Goal: Task Accomplishment & Management: Manage account settings

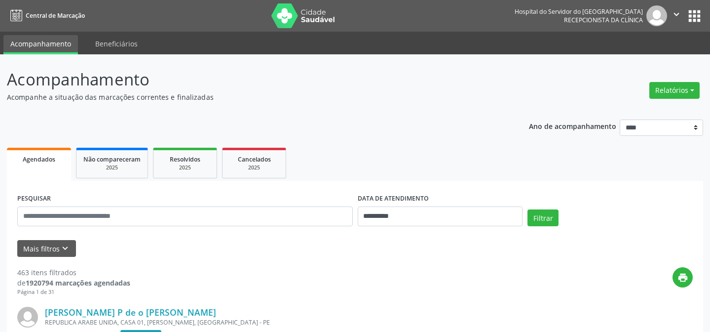
scroll to position [44, 0]
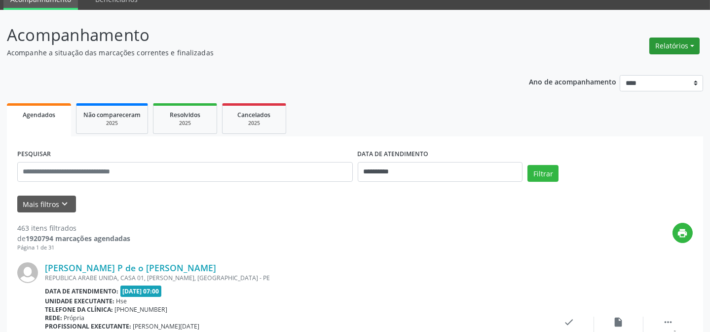
click at [666, 49] on button "Relatórios" at bounding box center [675, 46] width 50 height 17
click at [613, 69] on link "Agendamentos" at bounding box center [647, 67] width 106 height 14
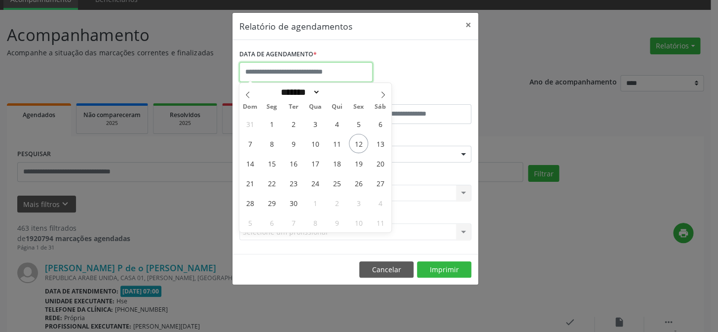
click at [276, 72] on input "text" at bounding box center [305, 72] width 133 height 20
click at [353, 144] on span "12" at bounding box center [358, 143] width 19 height 19
type input "**********"
click at [353, 144] on span "12" at bounding box center [358, 143] width 19 height 19
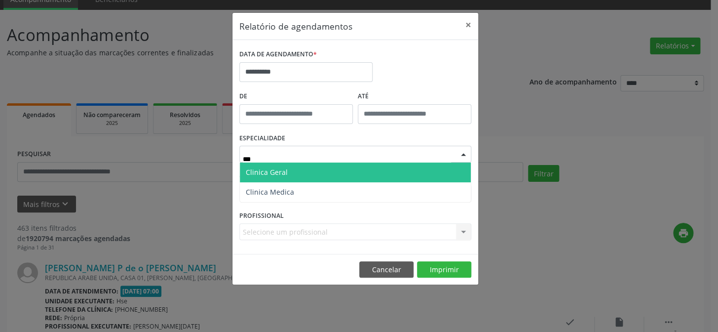
type input "****"
click at [312, 163] on span "Clinica Geral" at bounding box center [355, 172] width 231 height 20
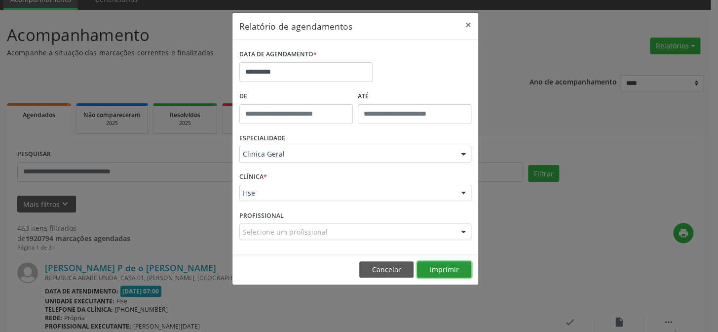
click at [441, 267] on button "Imprimir" at bounding box center [444, 269] width 54 height 17
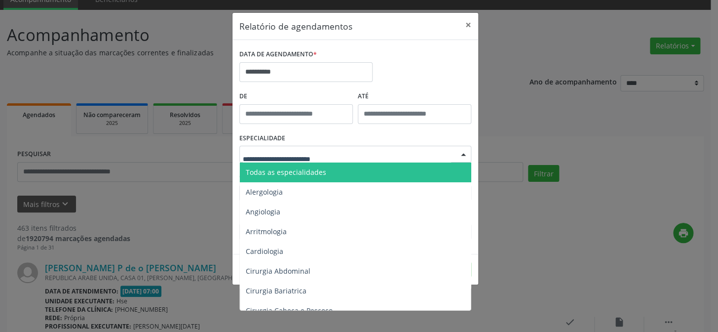
click at [300, 177] on span "Todas as especialidades" at bounding box center [356, 172] width 232 height 20
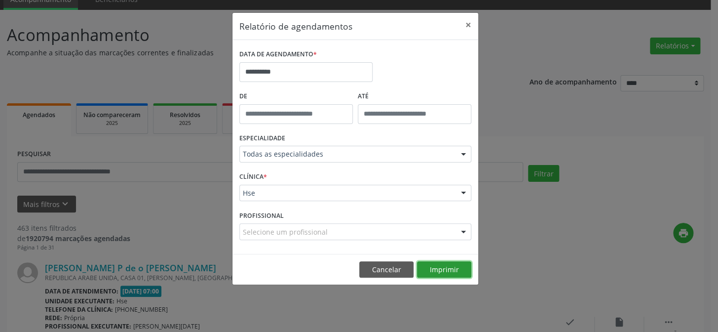
click at [439, 273] on button "Imprimir" at bounding box center [444, 269] width 54 height 17
click at [382, 266] on button "Cancelar" at bounding box center [386, 269] width 54 height 17
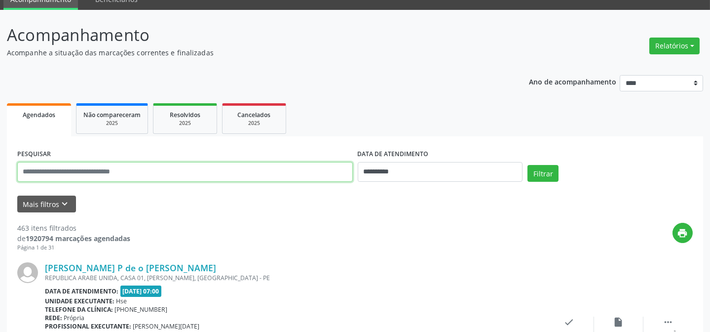
click at [81, 173] on input "text" at bounding box center [185, 172] width 336 height 20
type input "*"
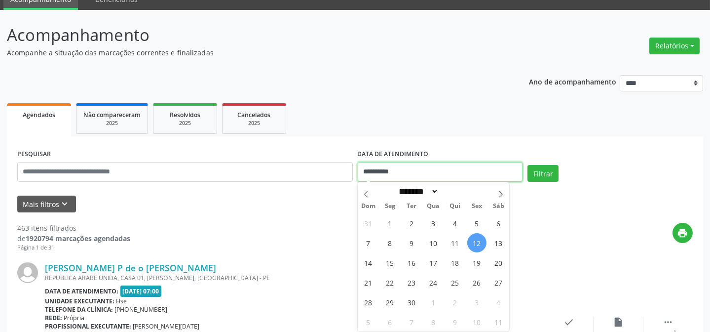
drag, startPoint x: 400, startPoint y: 176, endPoint x: 256, endPoint y: 178, distance: 144.6
click at [258, 179] on div "**********" at bounding box center [355, 168] width 681 height 42
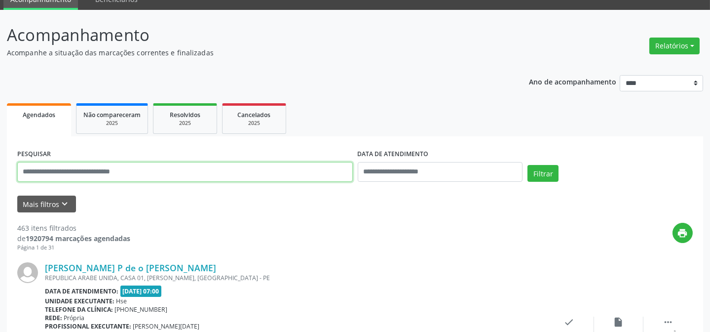
drag, startPoint x: 79, startPoint y: 168, endPoint x: 74, endPoint y: 167, distance: 5.5
click at [78, 167] on input "text" at bounding box center [185, 172] width 336 height 20
type input "**********"
click at [528, 165] on button "Filtrar" at bounding box center [543, 173] width 31 height 17
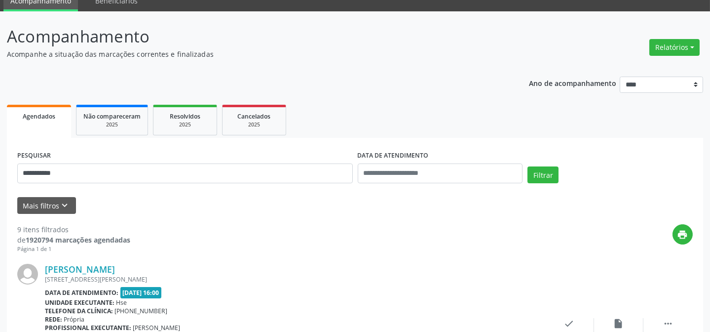
scroll to position [0, 0]
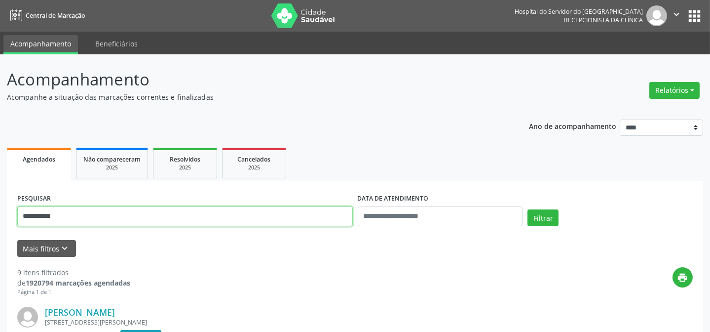
drag, startPoint x: 121, startPoint y: 207, endPoint x: 41, endPoint y: 196, distance: 80.7
type input "**********"
click at [528, 209] on button "Filtrar" at bounding box center [543, 217] width 31 height 17
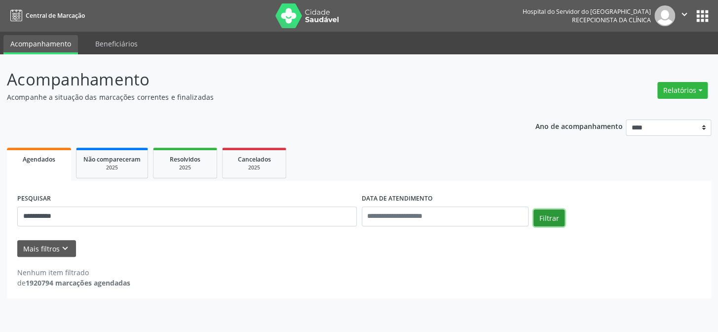
click at [540, 221] on button "Filtrar" at bounding box center [549, 217] width 31 height 17
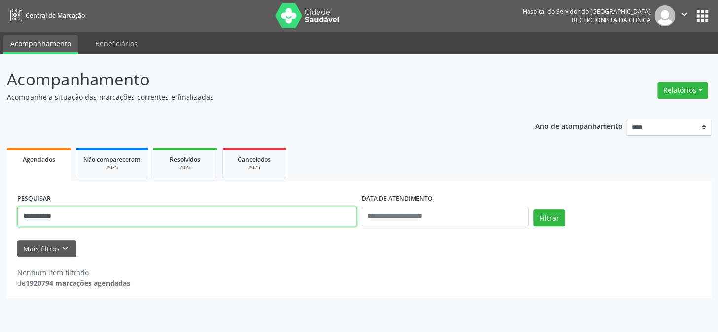
drag, startPoint x: 163, startPoint y: 215, endPoint x: 3, endPoint y: 245, distance: 163.2
click at [0, 242] on div "**********" at bounding box center [359, 192] width 718 height 277
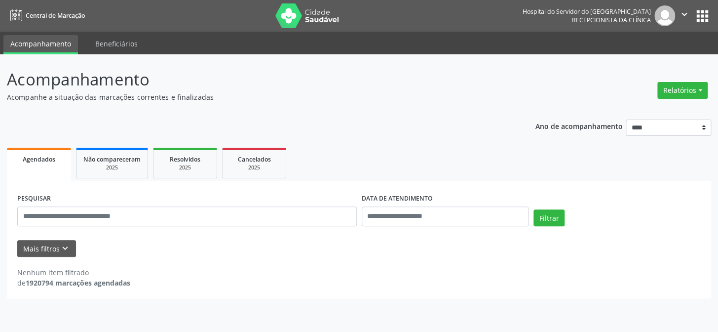
click at [104, 230] on div "PESQUISAR" at bounding box center [187, 212] width 345 height 42
click at [168, 217] on input "text" at bounding box center [187, 216] width 340 height 20
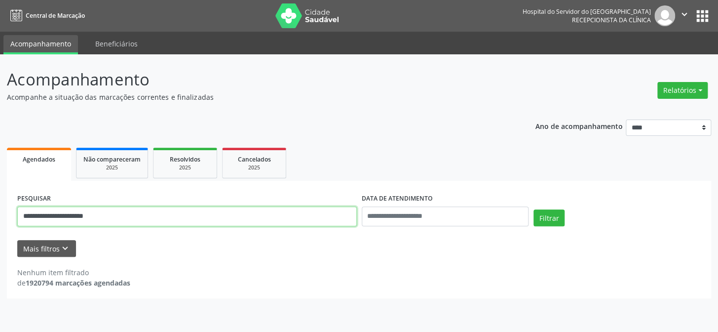
type input "**********"
click at [534, 209] on button "Filtrar" at bounding box center [549, 217] width 31 height 17
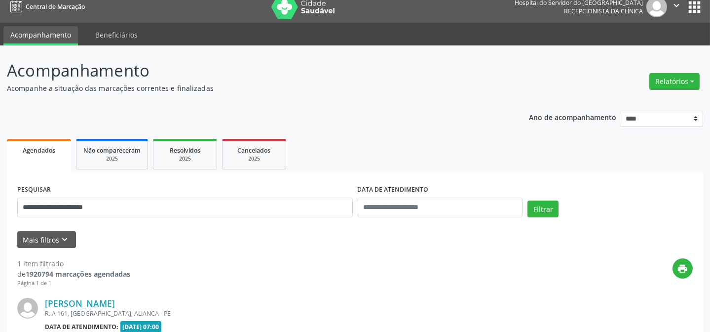
scroll to position [132, 0]
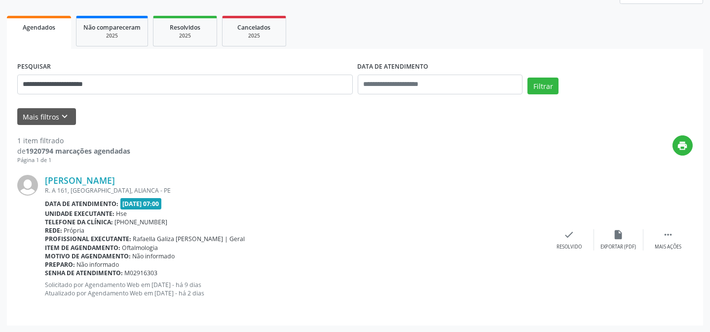
drag, startPoint x: 0, startPoint y: 207, endPoint x: 401, endPoint y: 121, distance: 410.4
click at [412, 137] on div "print" at bounding box center [411, 149] width 563 height 29
click at [47, 103] on form "**********" at bounding box center [355, 92] width 676 height 66
click at [47, 108] on button "Mais filtros keyboard_arrow_down" at bounding box center [46, 116] width 59 height 17
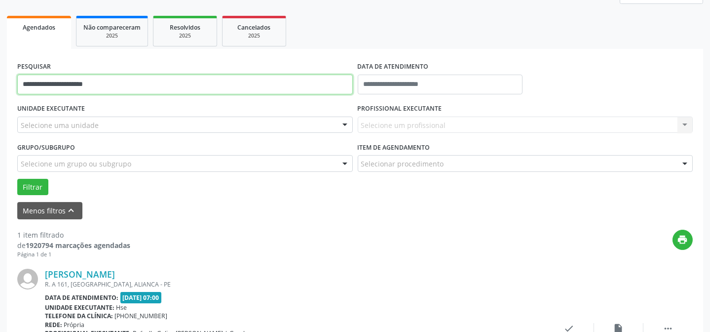
drag, startPoint x: 106, startPoint y: 86, endPoint x: 0, endPoint y: 77, distance: 106.1
click at [0, 77] on div "**********" at bounding box center [355, 174] width 710 height 503
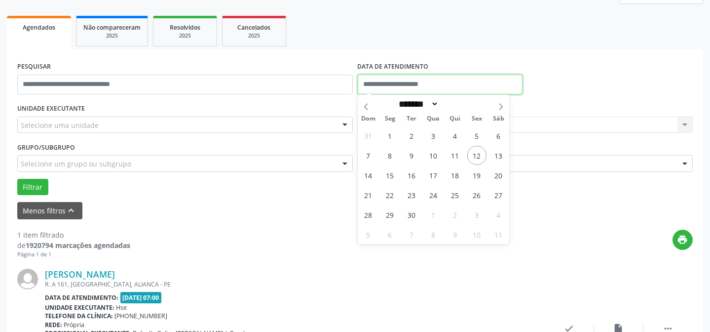
click at [375, 89] on input "text" at bounding box center [440, 85] width 165 height 20
click at [478, 159] on span "12" at bounding box center [476, 155] width 19 height 19
type input "**********"
click at [478, 159] on span "12" at bounding box center [476, 155] width 19 height 19
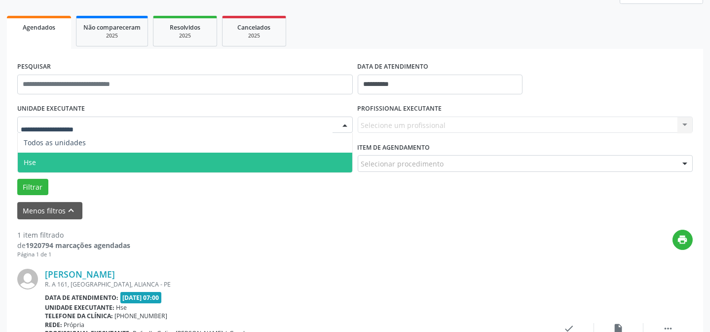
click at [47, 158] on span "Hse" at bounding box center [185, 163] width 335 height 20
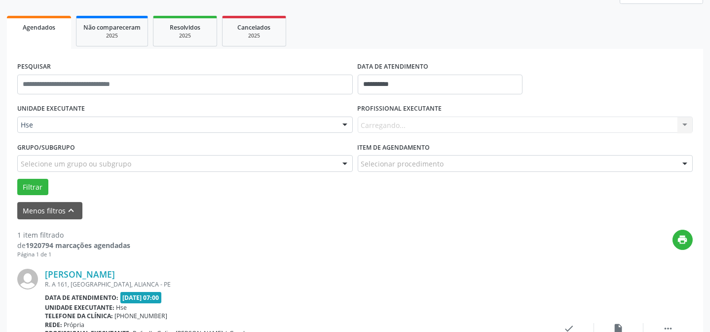
click at [379, 121] on div "Carregando... Nenhum resultado encontrado para: " " Não há nenhuma opção para s…" at bounding box center [526, 124] width 336 height 17
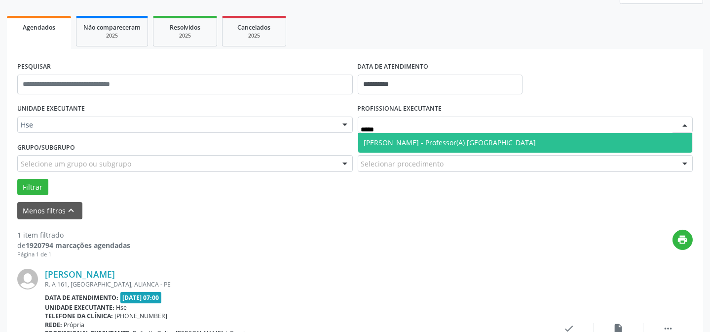
click at [371, 143] on span "[PERSON_NAME] - Professor(A) [GEOGRAPHIC_DATA]" at bounding box center [450, 142] width 172 height 9
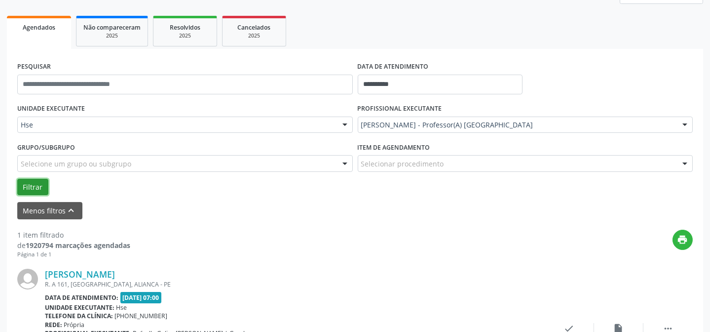
click at [24, 188] on button "Filtrar" at bounding box center [32, 187] width 31 height 17
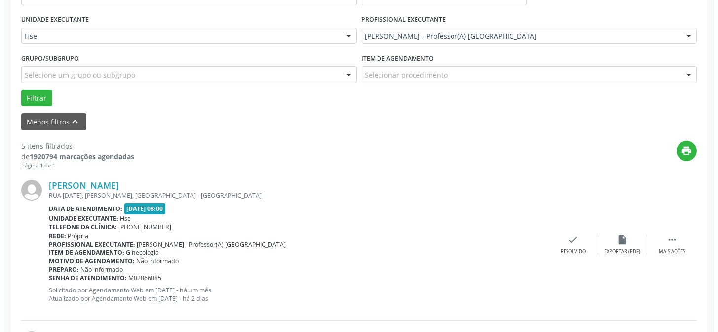
scroll to position [222, 0]
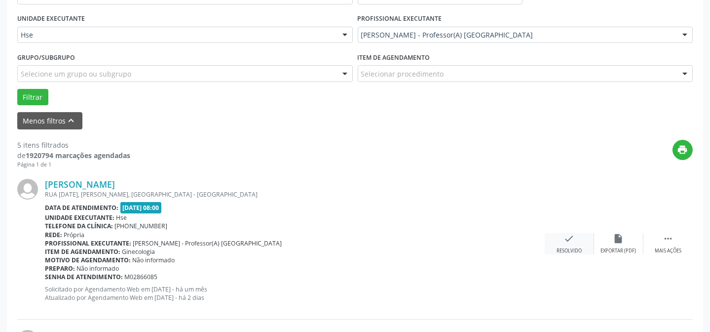
click at [573, 247] on div "Resolvido" at bounding box center [569, 250] width 25 height 7
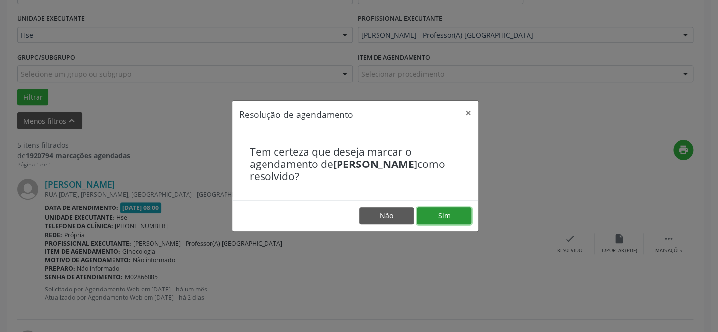
click at [445, 221] on button "Sim" at bounding box center [444, 215] width 54 height 17
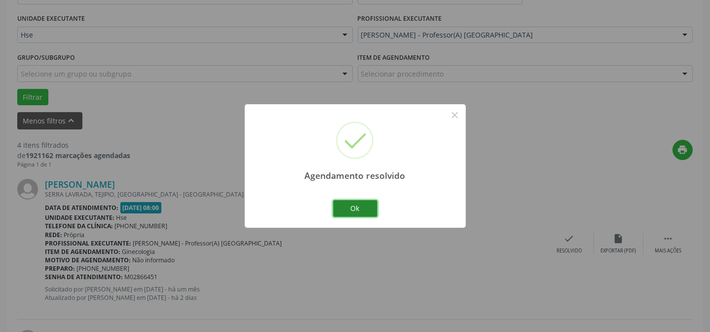
click at [357, 200] on button "Ok" at bounding box center [355, 208] width 44 height 17
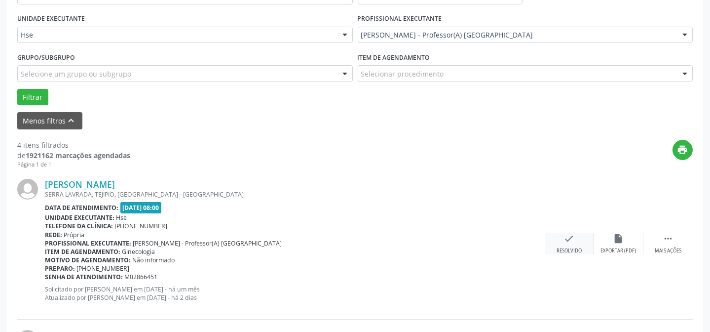
click at [583, 244] on div "check Resolvido" at bounding box center [569, 243] width 49 height 21
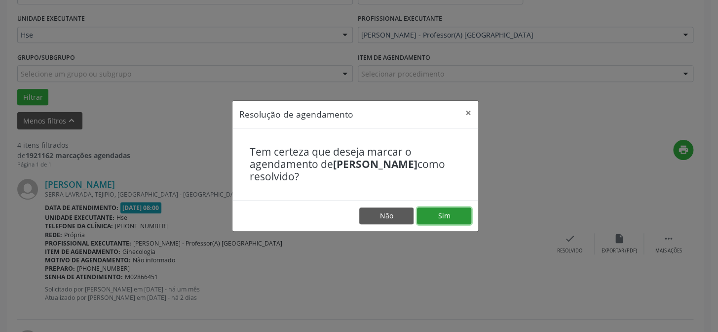
click at [441, 207] on button "Sim" at bounding box center [444, 215] width 54 height 17
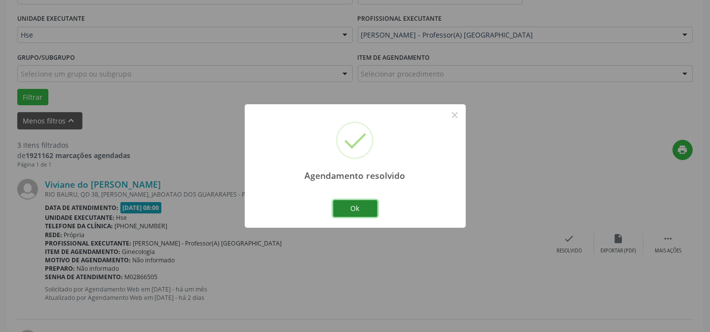
click at [364, 208] on button "Ok" at bounding box center [355, 208] width 44 height 17
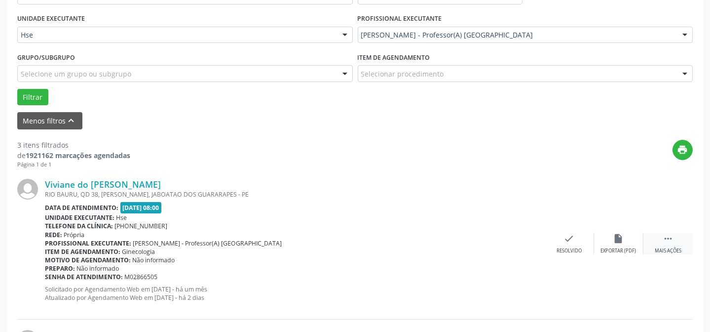
click at [681, 248] on div "Mais ações" at bounding box center [668, 250] width 27 height 7
click at [600, 247] on div "Não compareceu" at bounding box center [619, 250] width 42 height 7
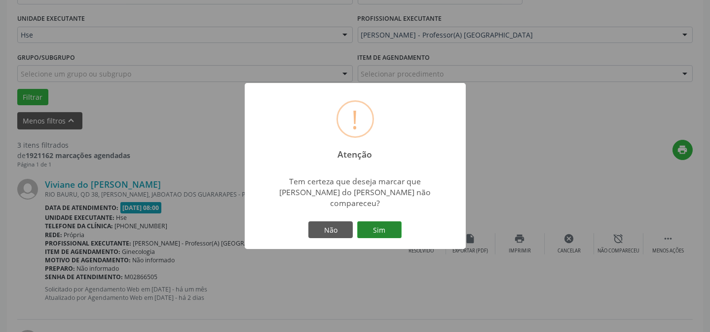
click at [396, 224] on button "Sim" at bounding box center [379, 229] width 44 height 17
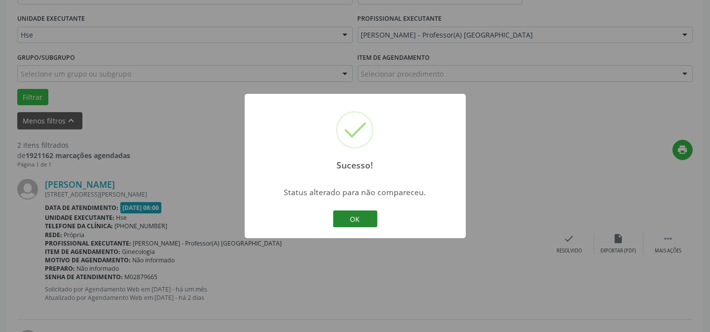
click at [336, 216] on button "OK" at bounding box center [355, 218] width 44 height 17
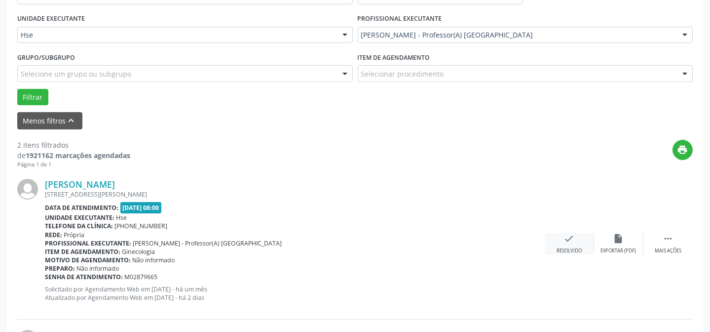
click at [578, 252] on div "Resolvido" at bounding box center [569, 250] width 25 height 7
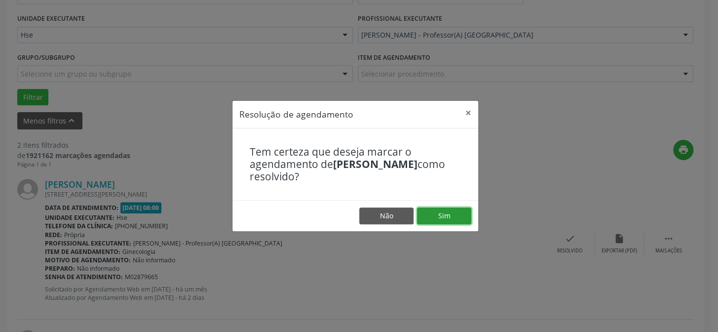
click at [445, 220] on button "Sim" at bounding box center [444, 215] width 54 height 17
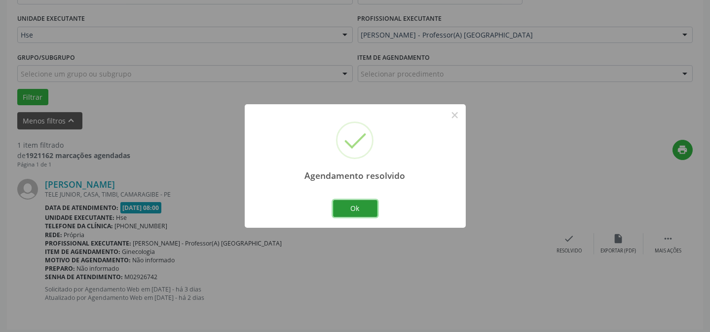
drag, startPoint x: 355, startPoint y: 209, endPoint x: 322, endPoint y: 210, distance: 33.1
click at [355, 210] on button "Ok" at bounding box center [355, 208] width 44 height 17
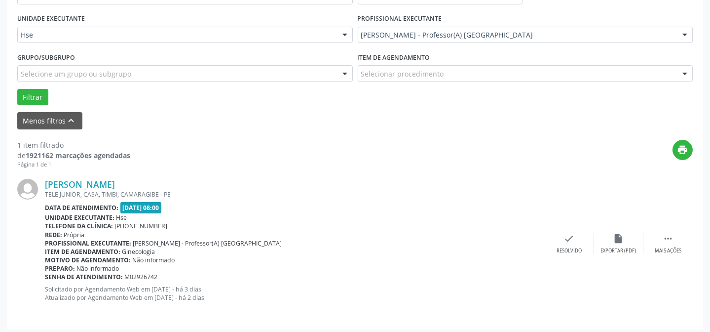
scroll to position [226, 0]
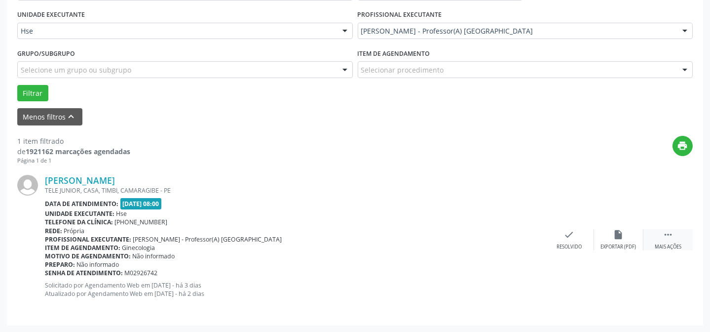
click at [666, 246] on div "Mais ações" at bounding box center [668, 246] width 27 height 7
click at [611, 238] on div "alarm_off Não compareceu" at bounding box center [618, 239] width 49 height 21
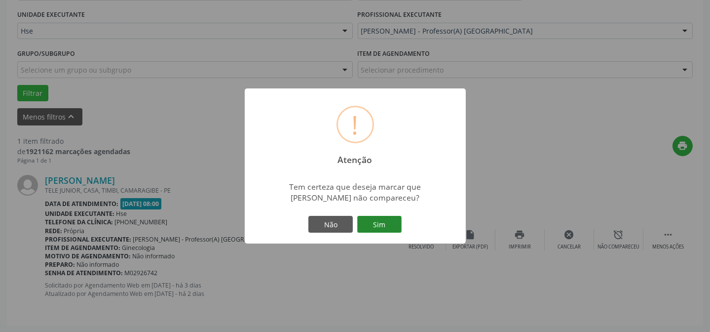
click at [386, 227] on button "Sim" at bounding box center [379, 224] width 44 height 17
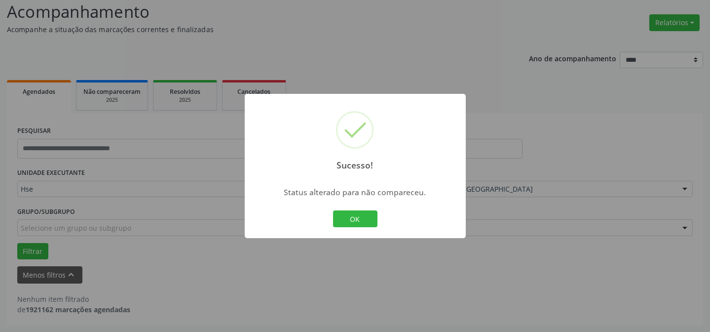
scroll to position [67, 0]
click at [352, 221] on button "OK" at bounding box center [355, 218] width 44 height 17
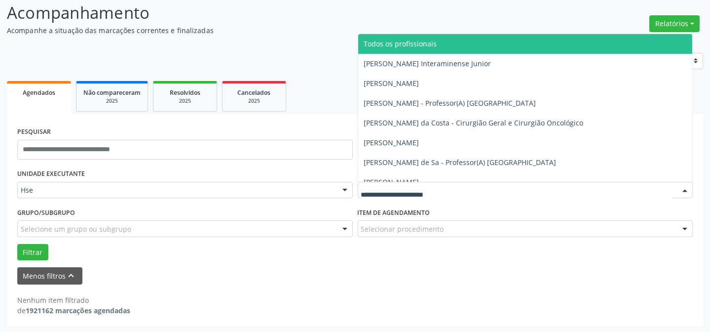
click at [403, 183] on div at bounding box center [526, 190] width 336 height 17
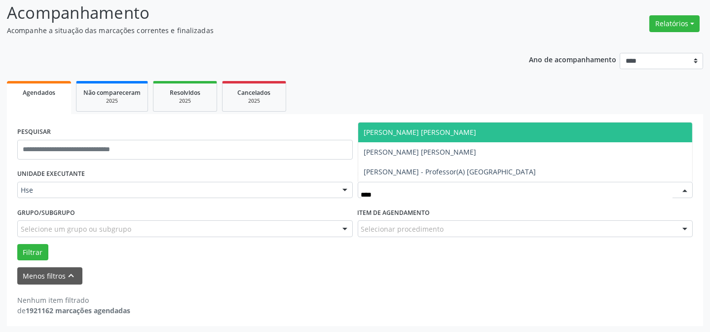
type input "*****"
click at [420, 131] on span "[PERSON_NAME] [PERSON_NAME]" at bounding box center [420, 131] width 113 height 9
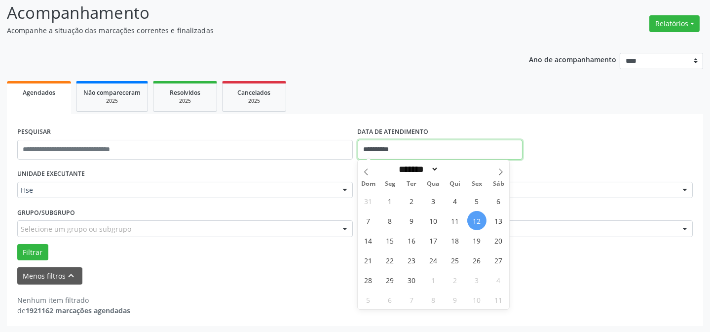
click at [374, 151] on input "**********" at bounding box center [440, 150] width 165 height 20
click at [451, 220] on span "11" at bounding box center [455, 220] width 19 height 19
type input "**********"
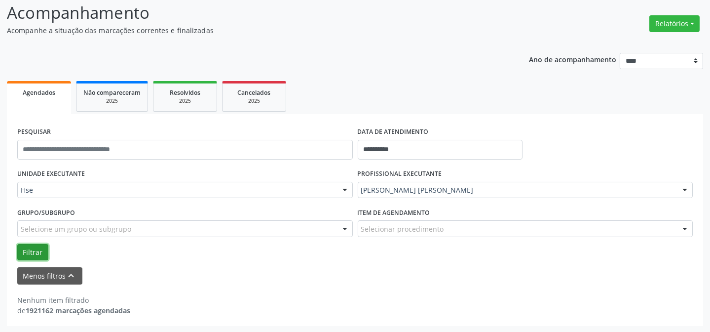
click at [28, 251] on button "Filtrar" at bounding box center [32, 252] width 31 height 17
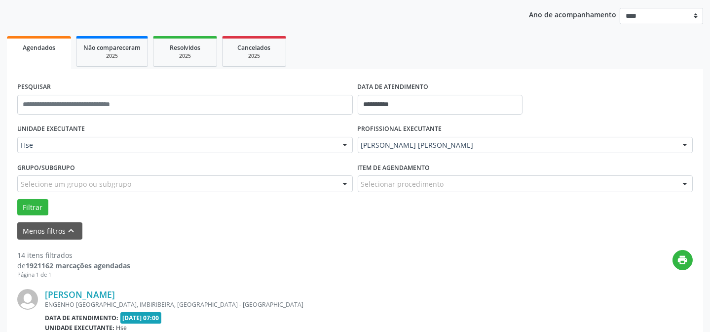
scroll to position [156, 0]
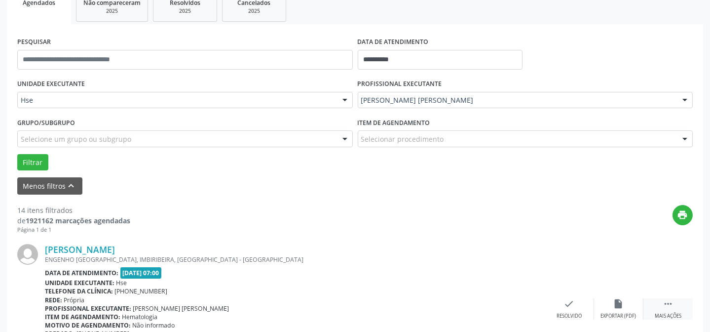
click at [652, 303] on div " Mais ações" at bounding box center [668, 308] width 49 height 21
click at [609, 306] on div "alarm_off Não compareceu" at bounding box center [618, 308] width 49 height 21
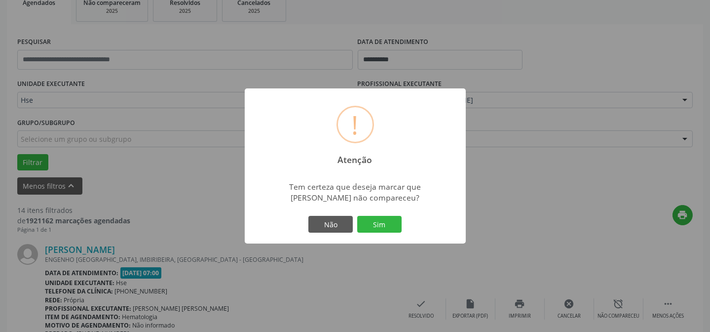
click at [369, 231] on button "Sim" at bounding box center [379, 224] width 44 height 17
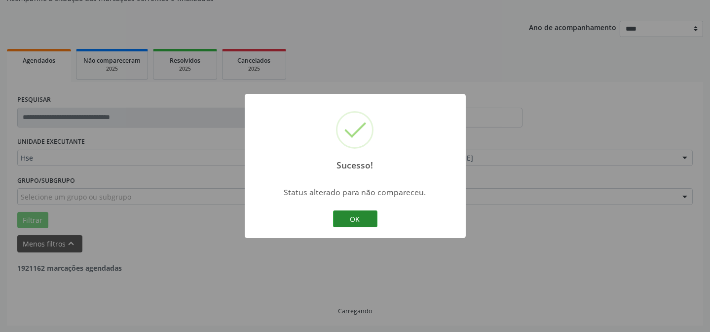
click at [359, 215] on button "OK" at bounding box center [355, 218] width 44 height 17
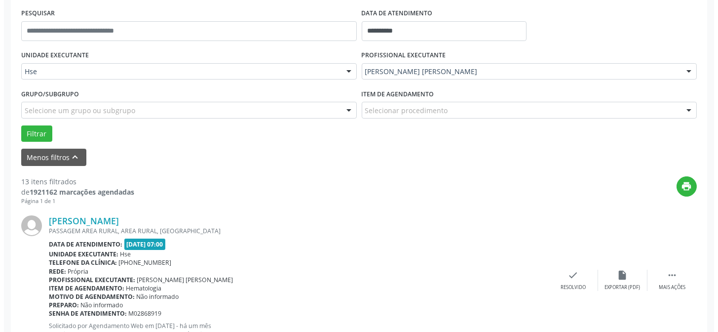
scroll to position [201, 0]
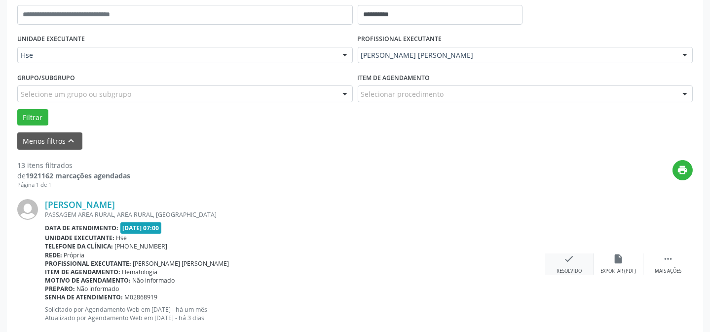
click at [572, 253] on icon "check" at bounding box center [569, 258] width 11 height 11
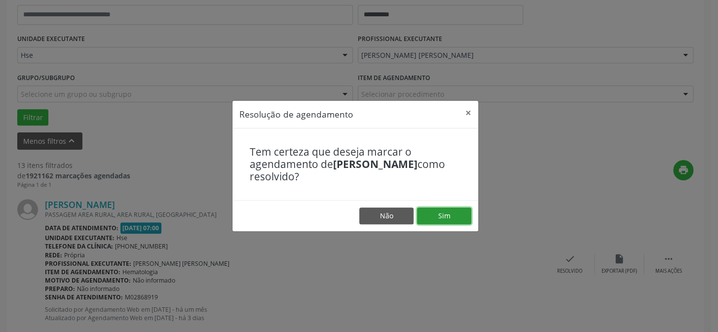
click at [454, 221] on button "Sim" at bounding box center [444, 215] width 54 height 17
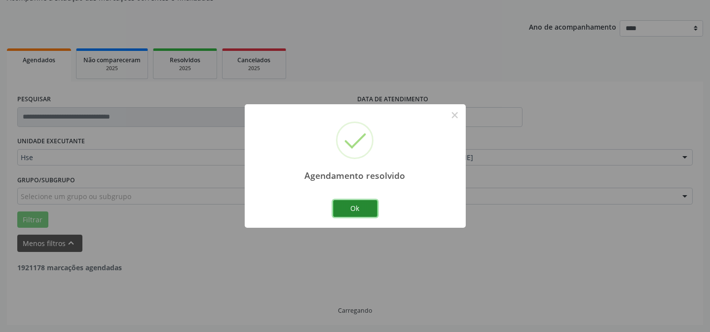
click at [357, 215] on button "Ok" at bounding box center [355, 208] width 44 height 17
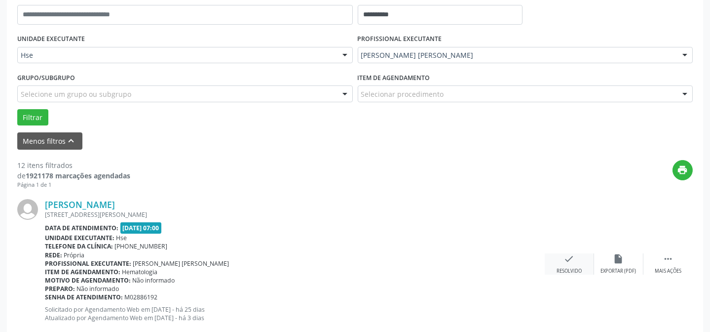
click at [560, 265] on div "check Resolvido" at bounding box center [569, 263] width 49 height 21
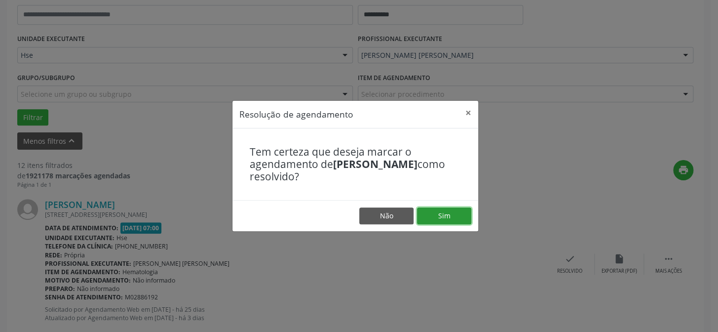
click at [453, 214] on button "Sim" at bounding box center [444, 215] width 54 height 17
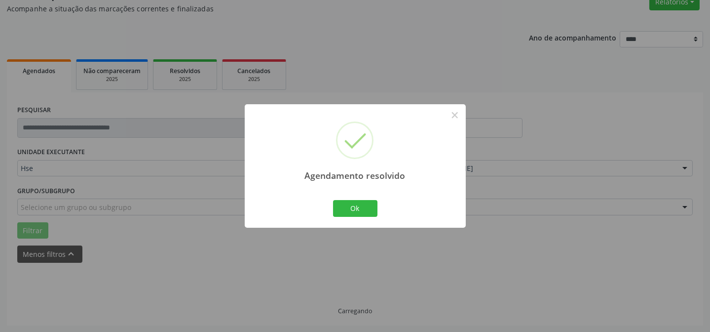
scroll to position [99, 0]
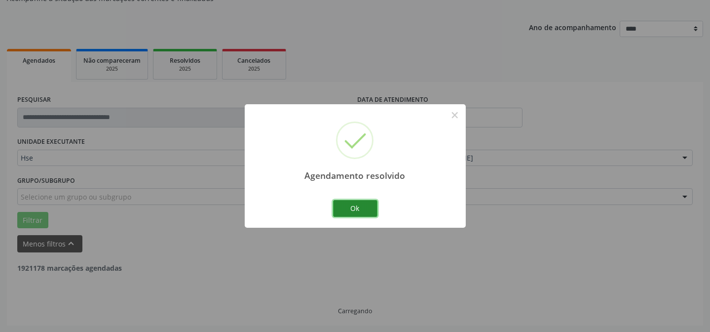
click at [358, 207] on button "Ok" at bounding box center [355, 208] width 44 height 17
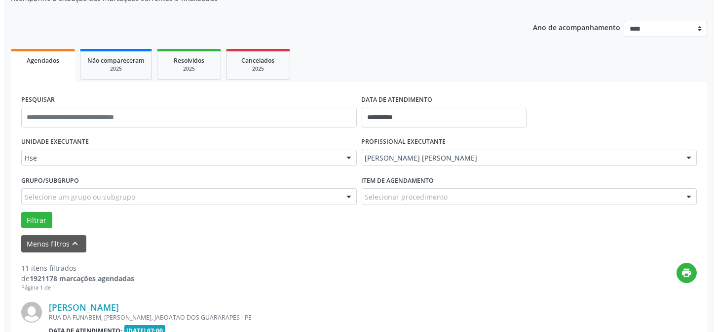
scroll to position [143, 0]
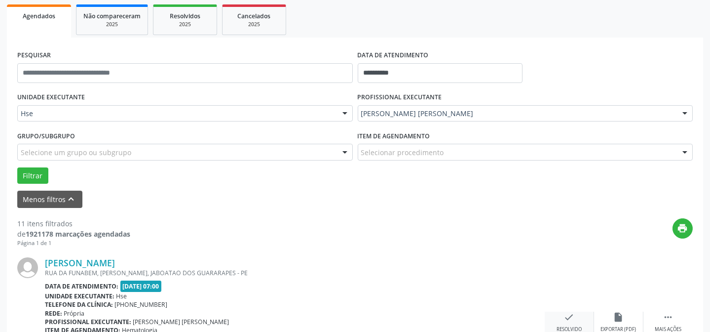
click at [566, 316] on icon "check" at bounding box center [569, 316] width 11 height 11
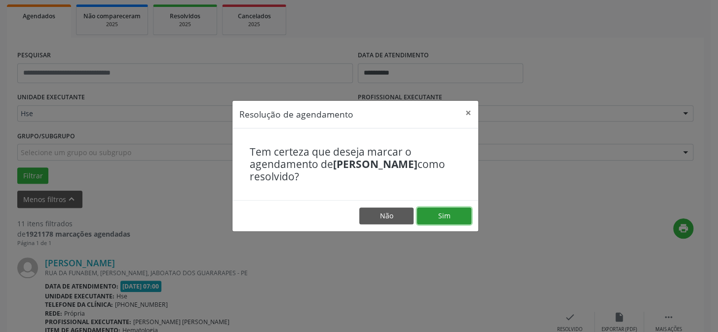
click at [452, 217] on button "Sim" at bounding box center [444, 215] width 54 height 17
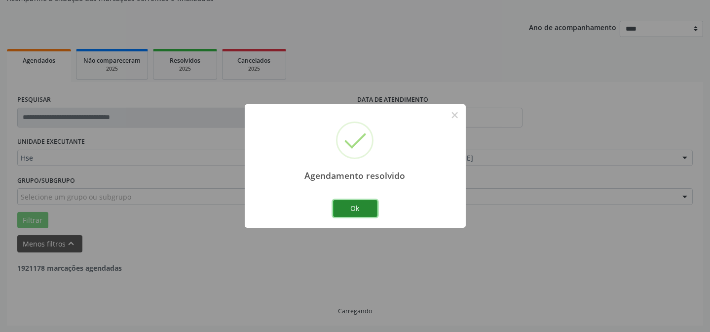
click at [344, 216] on button "Ok" at bounding box center [355, 208] width 44 height 17
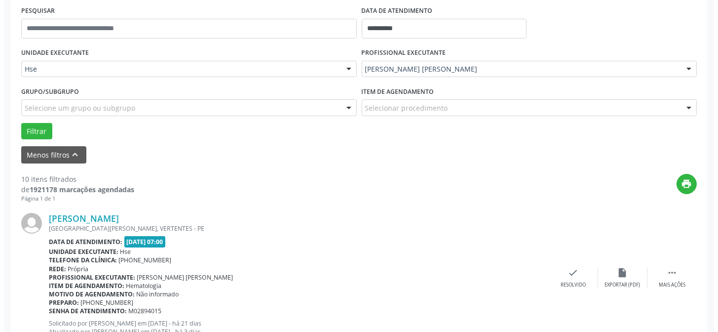
scroll to position [188, 0]
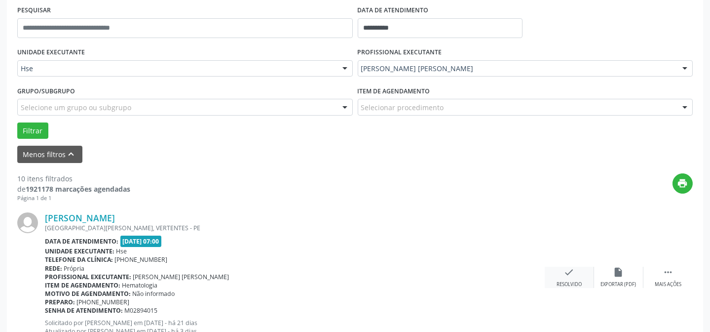
click at [559, 272] on div "check Resolvido" at bounding box center [569, 277] width 49 height 21
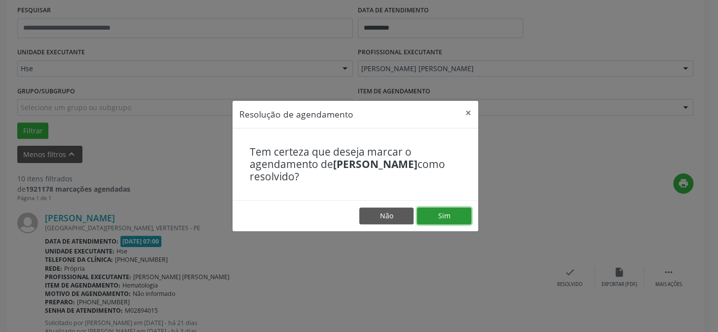
click at [433, 220] on button "Sim" at bounding box center [444, 215] width 54 height 17
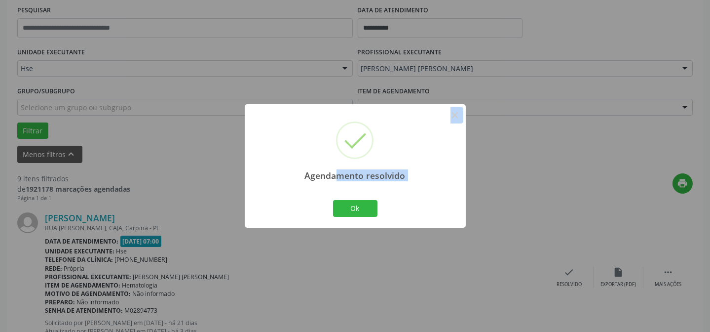
click at [340, 194] on div "Agendamento resolvido × Ok Cancel" at bounding box center [355, 165] width 221 height 123
click at [343, 206] on button "Ok" at bounding box center [355, 208] width 44 height 17
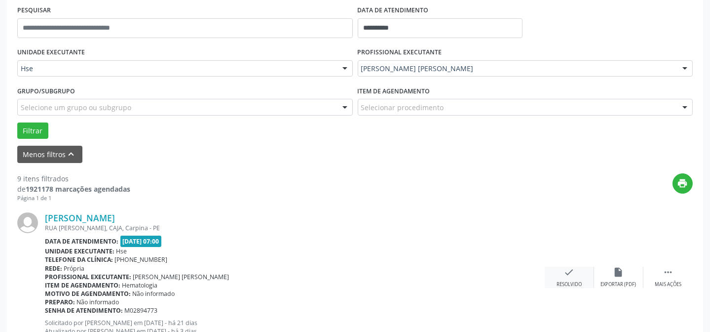
drag, startPoint x: 568, startPoint y: 275, endPoint x: 563, endPoint y: 268, distance: 9.1
click at [564, 268] on icon "check" at bounding box center [569, 272] width 11 height 11
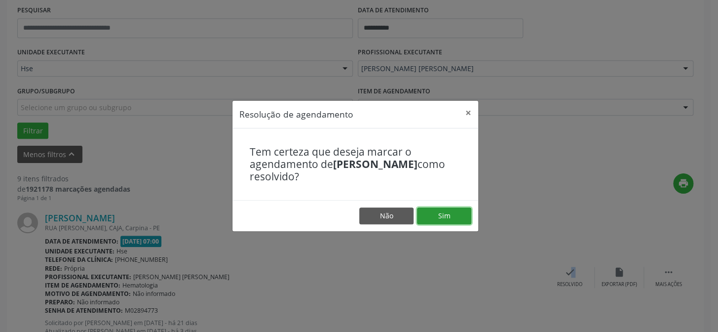
click at [463, 211] on button "Sim" at bounding box center [444, 215] width 54 height 17
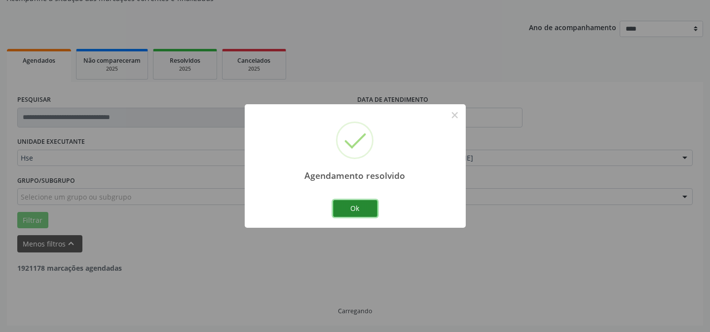
click at [369, 215] on button "Ok" at bounding box center [355, 208] width 44 height 17
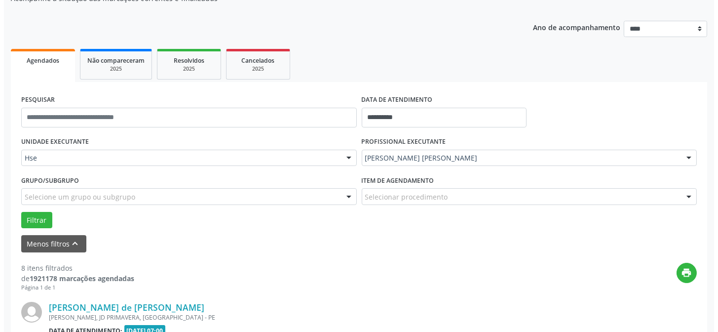
scroll to position [143, 0]
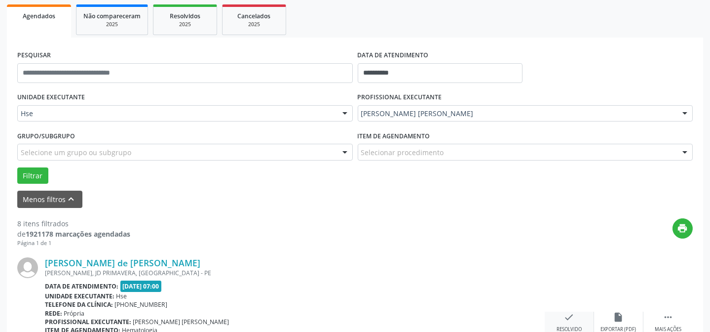
click at [565, 312] on icon "check" at bounding box center [569, 316] width 11 height 11
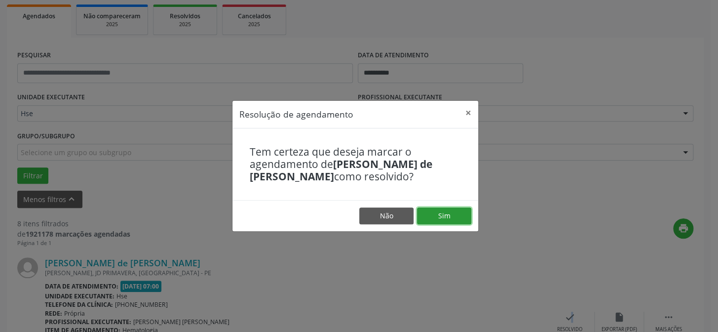
click at [448, 217] on button "Sim" at bounding box center [444, 215] width 54 height 17
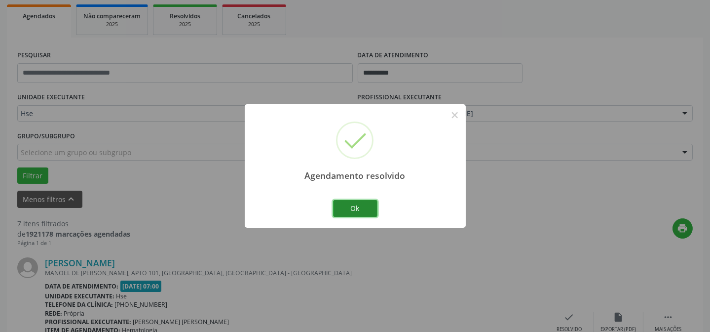
click at [357, 200] on button "Ok" at bounding box center [355, 208] width 44 height 17
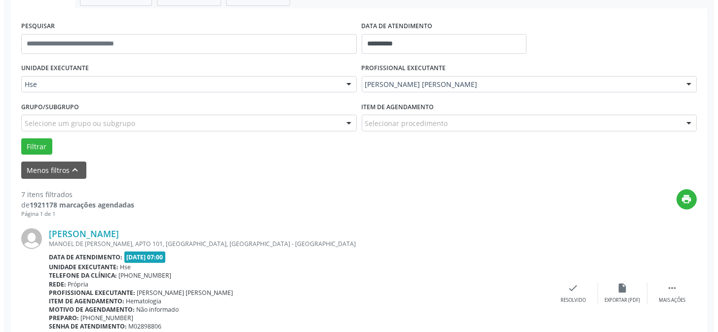
scroll to position [188, 0]
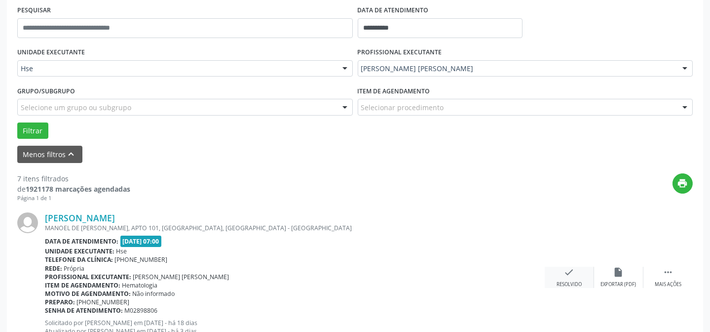
click at [558, 278] on div "check Resolvido" at bounding box center [569, 277] width 49 height 21
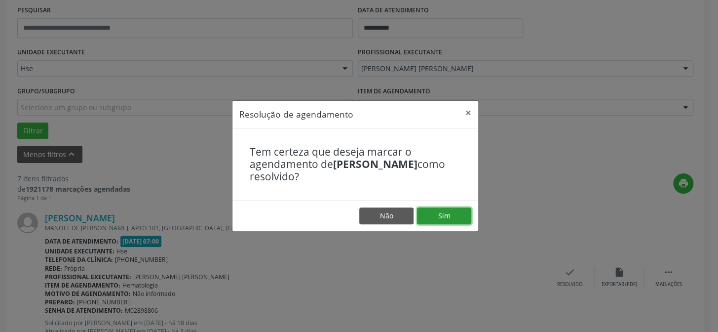
click at [453, 216] on button "Sim" at bounding box center [444, 215] width 54 height 17
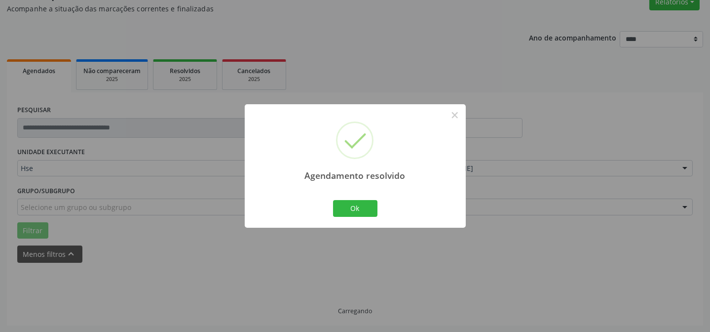
scroll to position [99, 0]
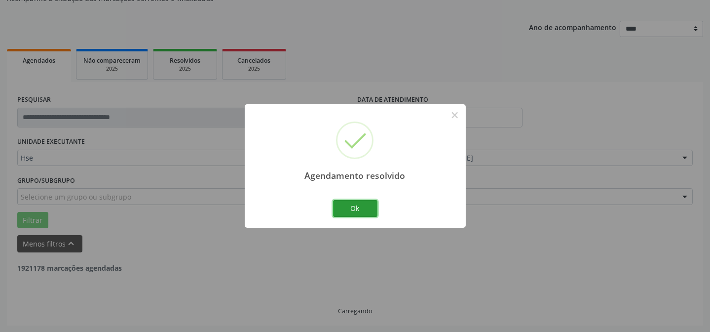
click at [357, 217] on div "Ok Cancel" at bounding box center [355, 208] width 49 height 21
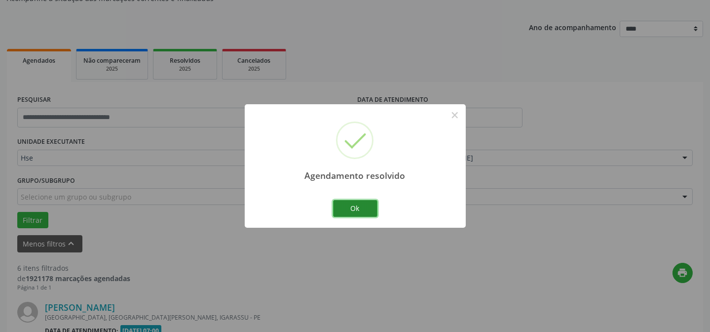
click at [355, 206] on button "Ok" at bounding box center [355, 208] width 44 height 17
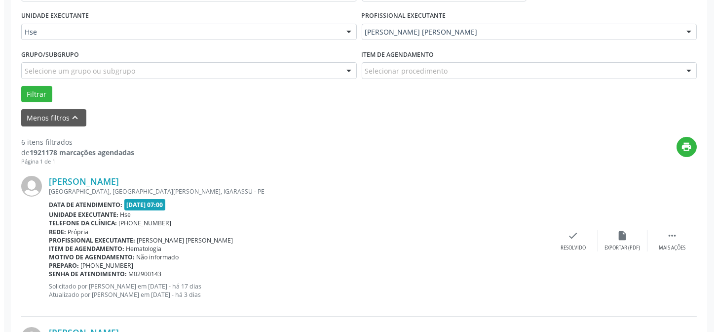
scroll to position [233, 0]
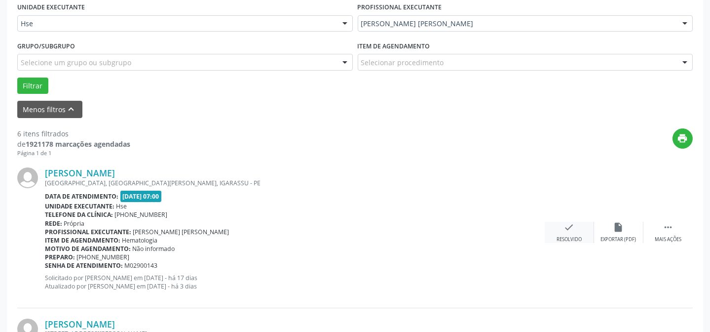
click at [560, 229] on div "check Resolvido" at bounding box center [569, 232] width 49 height 21
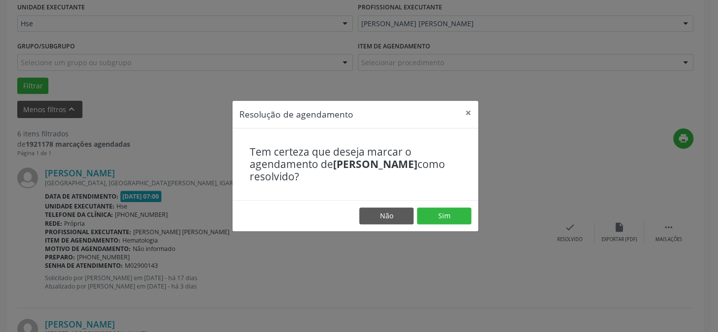
click at [463, 202] on footer "Não Sim" at bounding box center [355, 215] width 246 height 31
click at [459, 211] on button "Sim" at bounding box center [444, 215] width 54 height 17
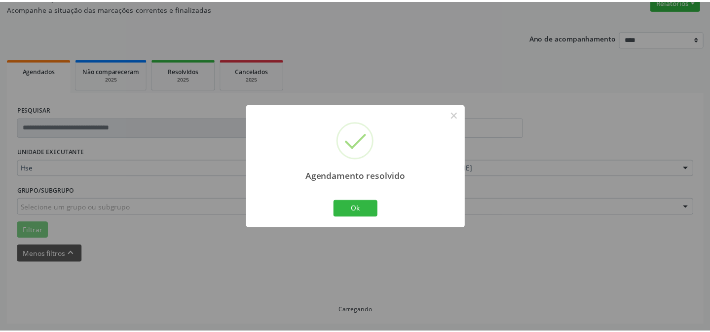
scroll to position [88, 0]
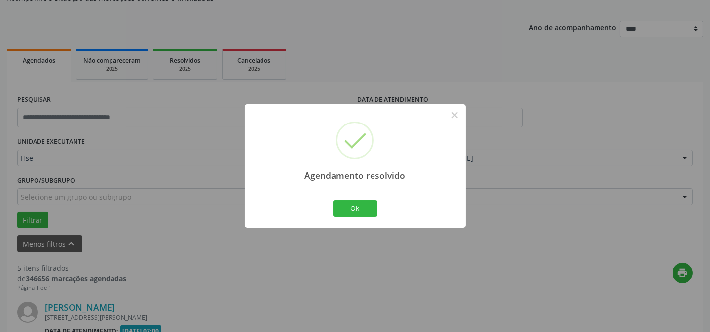
click at [355, 198] on div "Ok Cancel" at bounding box center [355, 208] width 49 height 21
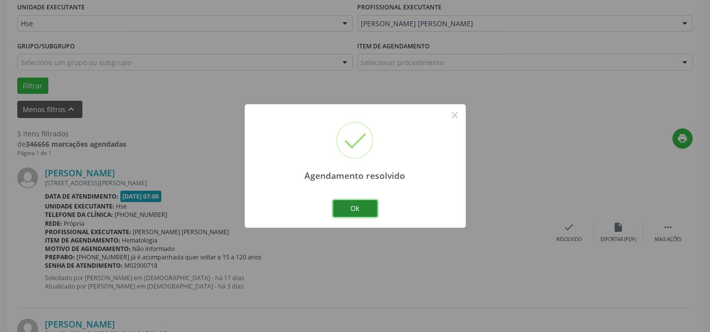
click at [360, 212] on button "Ok" at bounding box center [355, 208] width 44 height 17
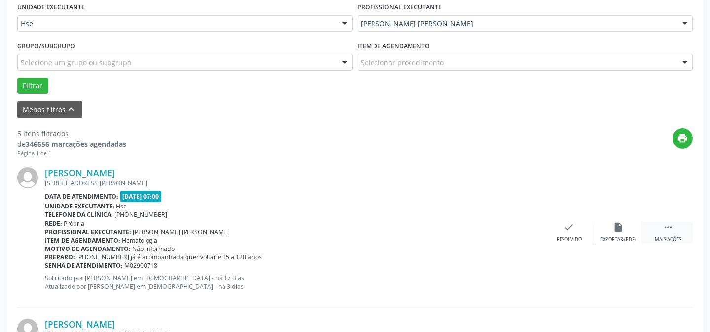
click at [661, 239] on div "Mais ações" at bounding box center [668, 239] width 27 height 7
click at [612, 251] on div "[PERSON_NAME] [STREET_ADDRESS][PERSON_NAME] Data de atendimento: [DATE] 07:00 U…" at bounding box center [355, 232] width 676 height 151
click at [617, 243] on div "[PERSON_NAME] [STREET_ADDRESS][PERSON_NAME] Data de atendimento: [DATE] 07:00 U…" at bounding box center [355, 232] width 676 height 151
click at [616, 239] on div "Não compareceu" at bounding box center [619, 239] width 42 height 7
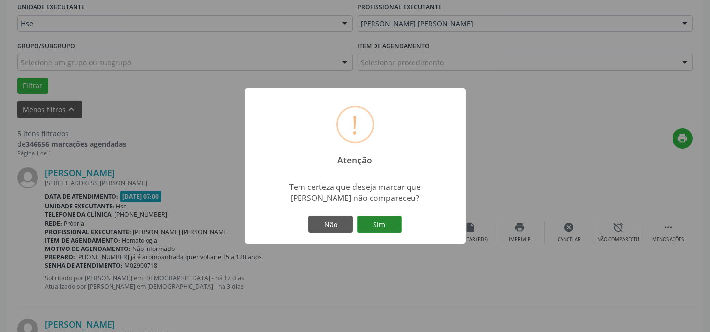
click at [369, 231] on button "Sim" at bounding box center [379, 224] width 44 height 17
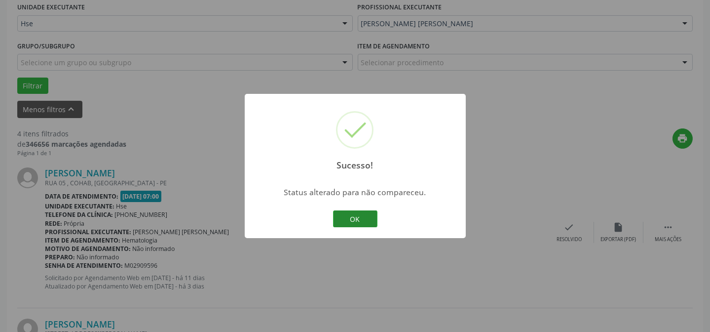
click at [368, 224] on button "OK" at bounding box center [355, 218] width 44 height 17
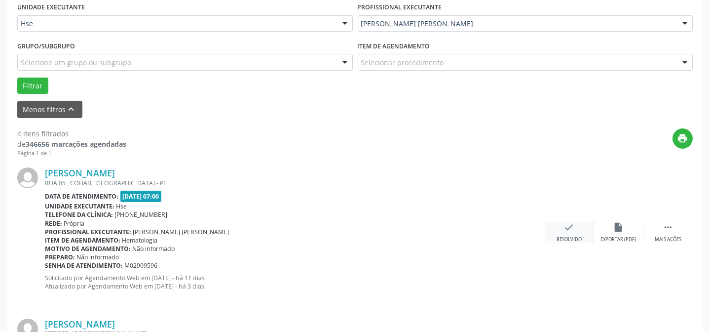
click at [570, 241] on div "Resolvido" at bounding box center [569, 239] width 25 height 7
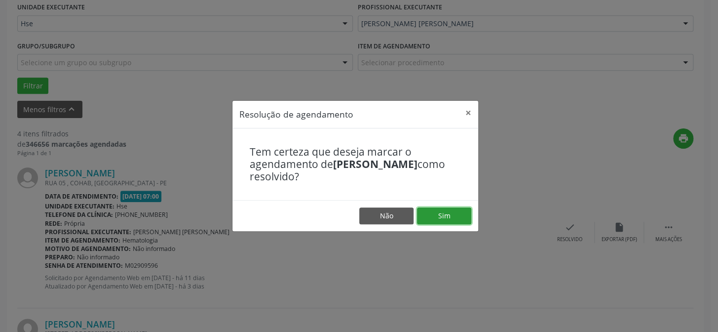
click at [462, 217] on button "Sim" at bounding box center [444, 215] width 54 height 17
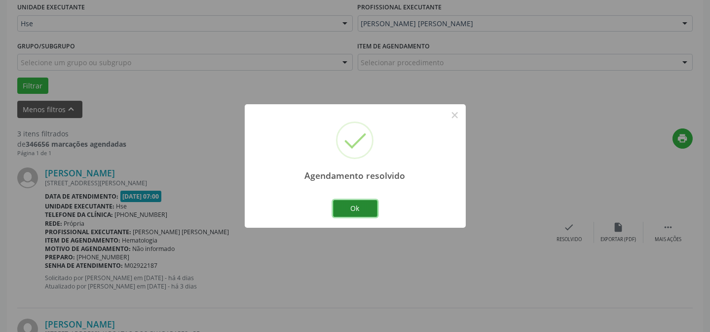
click at [373, 208] on button "Ok" at bounding box center [355, 208] width 44 height 17
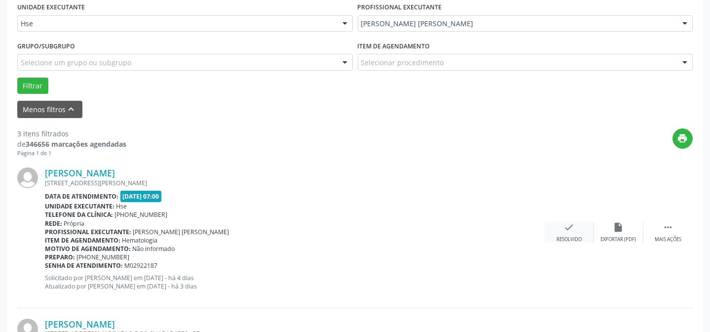
click at [555, 235] on div "check Resolvido" at bounding box center [569, 232] width 49 height 21
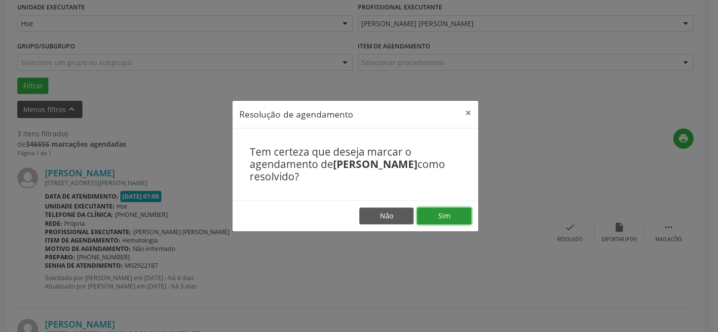
click at [436, 220] on button "Sim" at bounding box center [444, 215] width 54 height 17
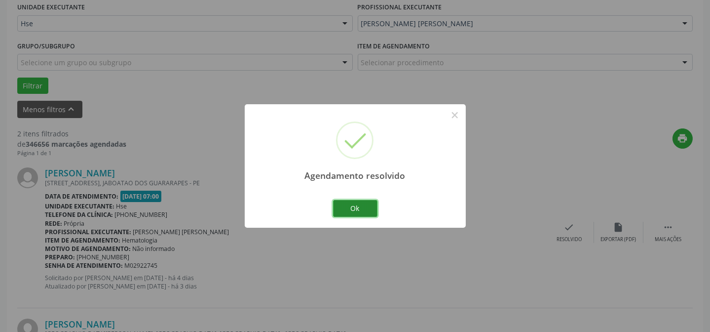
click at [355, 207] on button "Ok" at bounding box center [355, 208] width 44 height 17
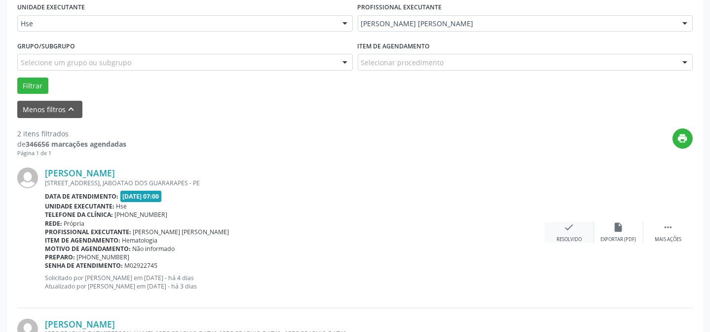
click at [568, 227] on icon "check" at bounding box center [569, 227] width 11 height 11
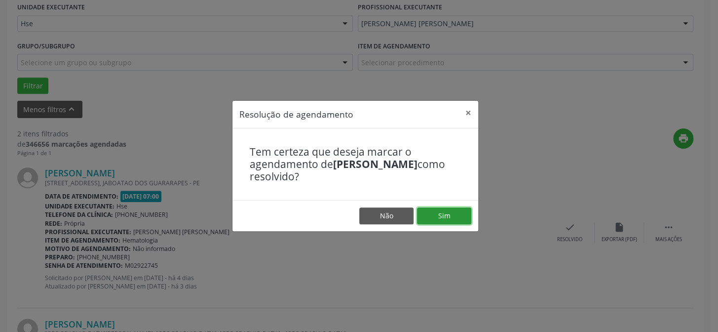
click at [455, 209] on button "Sim" at bounding box center [444, 215] width 54 height 17
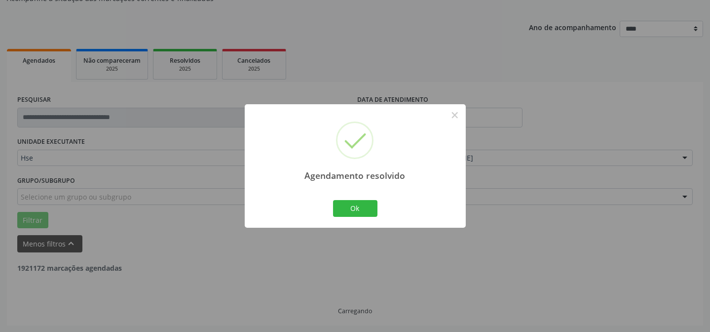
scroll to position [226, 0]
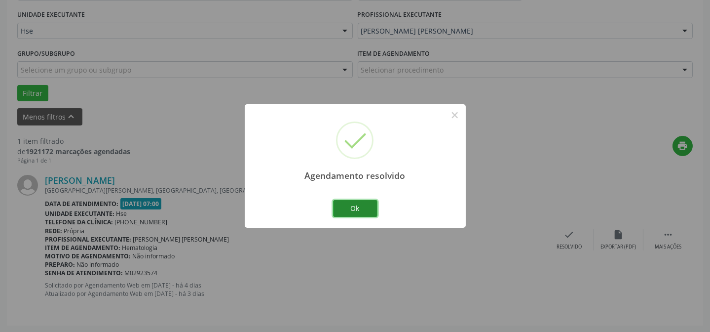
click at [350, 202] on button "Ok" at bounding box center [355, 208] width 44 height 17
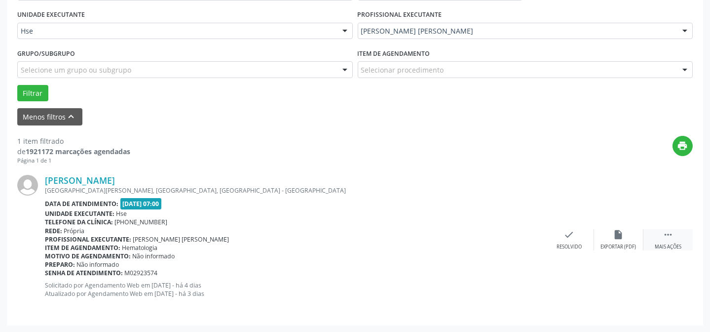
click at [676, 236] on div " Mais ações" at bounding box center [668, 239] width 49 height 21
click at [610, 233] on div "alarm_off Não compareceu" at bounding box center [618, 239] width 49 height 21
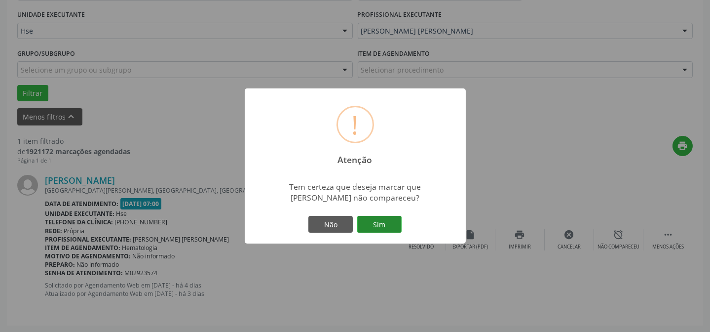
click at [370, 227] on button "Sim" at bounding box center [379, 224] width 44 height 17
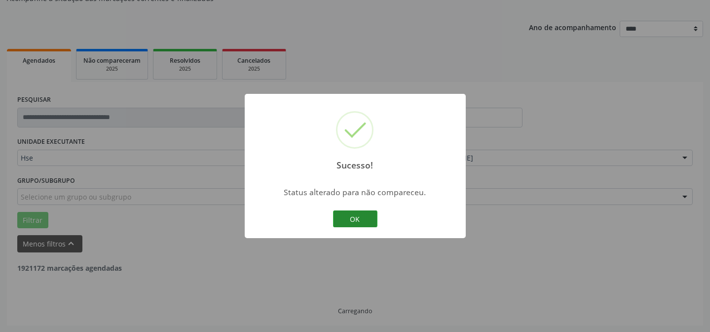
scroll to position [67, 0]
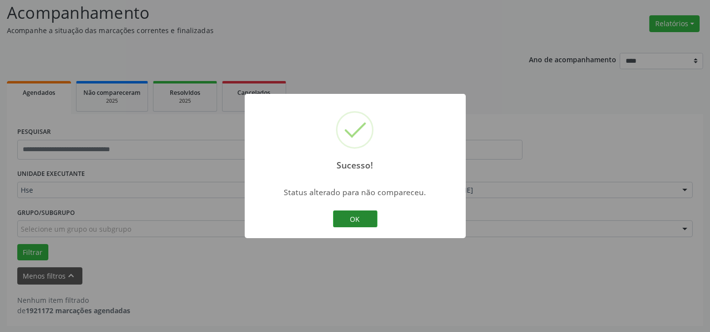
click at [348, 222] on button "OK" at bounding box center [355, 218] width 44 height 17
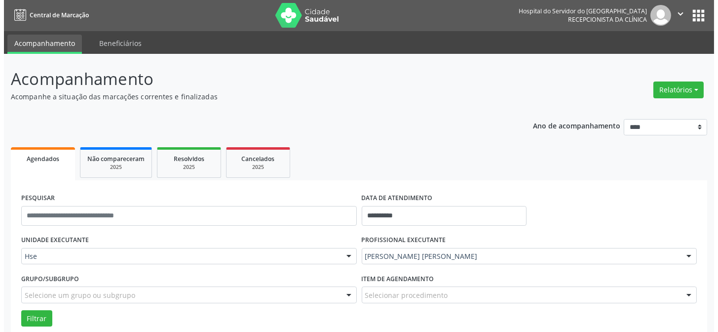
scroll to position [0, 0]
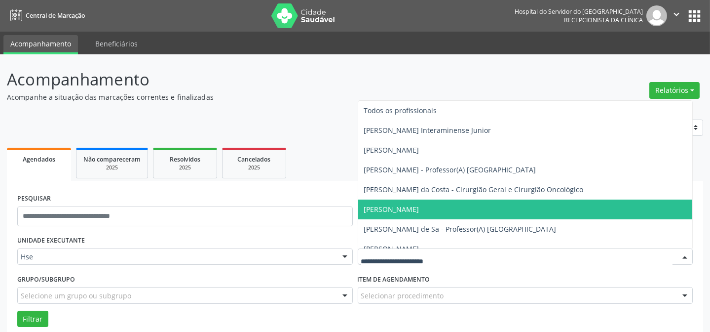
drag, startPoint x: 371, startPoint y: 257, endPoint x: 376, endPoint y: 247, distance: 10.4
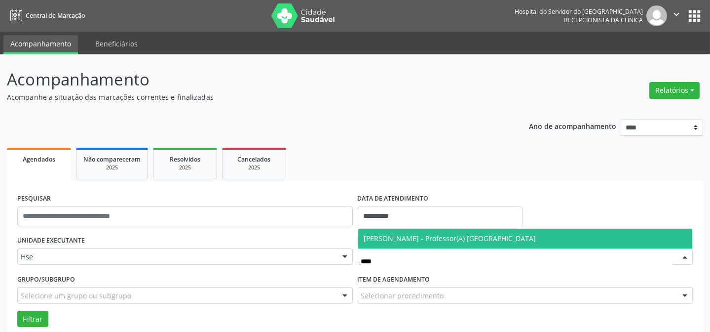
type input "*****"
click at [381, 236] on span "[PERSON_NAME] - Professor(A) [GEOGRAPHIC_DATA]" at bounding box center [450, 237] width 172 height 9
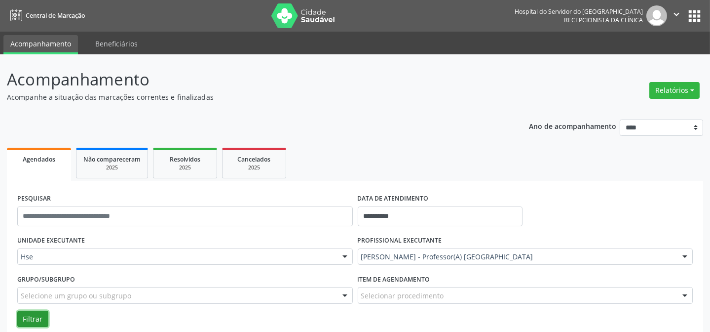
click at [29, 315] on button "Filtrar" at bounding box center [32, 318] width 31 height 17
drag, startPoint x: 698, startPoint y: 82, endPoint x: 682, endPoint y: 78, distance: 16.7
click at [697, 82] on button "Relatórios" at bounding box center [675, 90] width 50 height 17
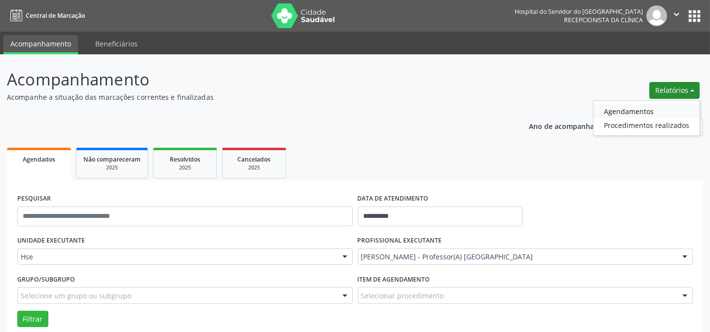
click at [622, 113] on link "Agendamentos" at bounding box center [647, 111] width 106 height 14
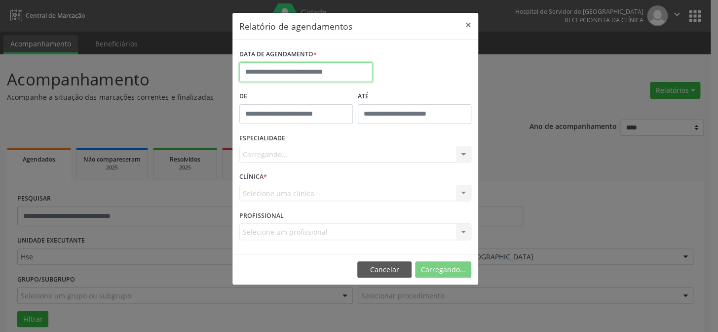
click at [291, 74] on input "text" at bounding box center [305, 72] width 133 height 20
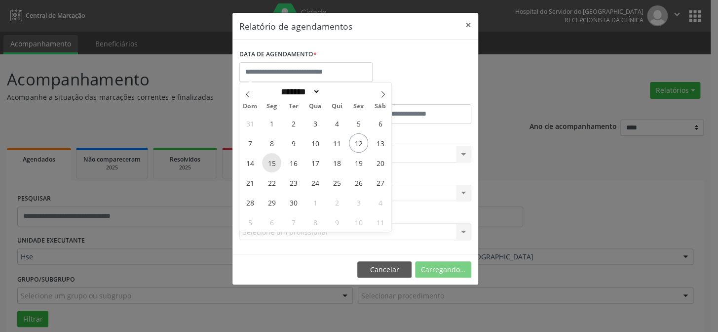
click at [271, 159] on span "15" at bounding box center [271, 162] width 19 height 19
type input "**********"
click at [271, 159] on span "15" at bounding box center [271, 162] width 19 height 19
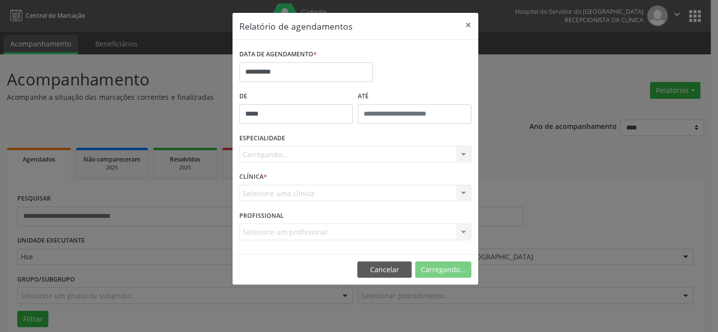
click at [277, 122] on input "*****" at bounding box center [296, 114] width 114 height 20
click at [311, 138] on span at bounding box center [310, 140] width 7 height 10
type input "*****"
type input "**"
click at [311, 138] on span at bounding box center [310, 140] width 7 height 10
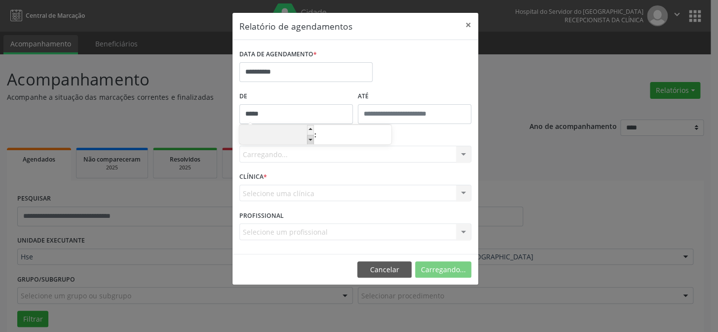
type input "*****"
type input "**"
click at [311, 138] on span at bounding box center [310, 140] width 7 height 10
type input "*****"
type input "**"
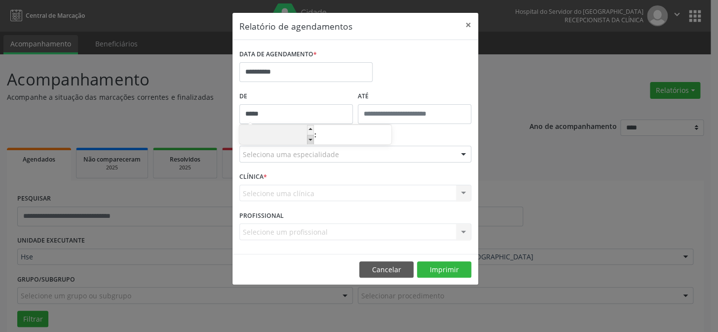
click at [311, 138] on span at bounding box center [310, 140] width 7 height 10
type input "*****"
type input "**"
click at [311, 141] on span at bounding box center [310, 140] width 7 height 10
type input "*****"
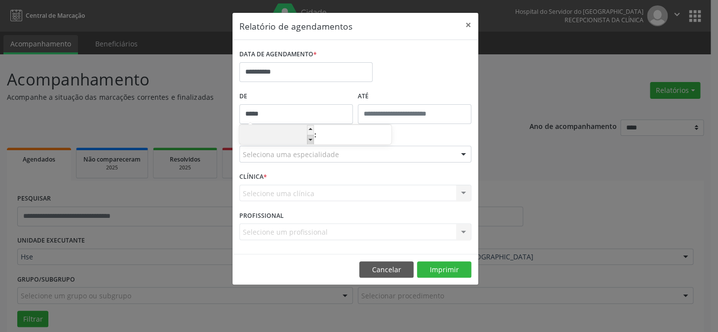
type input "**"
click at [383, 89] on label "ATÉ" at bounding box center [415, 96] width 114 height 15
click at [301, 148] on div at bounding box center [355, 154] width 232 height 17
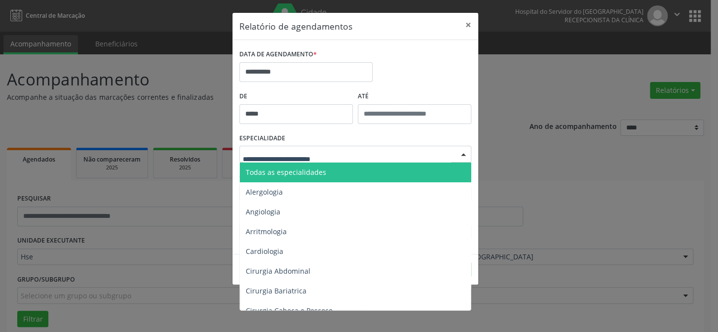
click at [305, 175] on span "Todas as especialidades" at bounding box center [286, 171] width 80 height 9
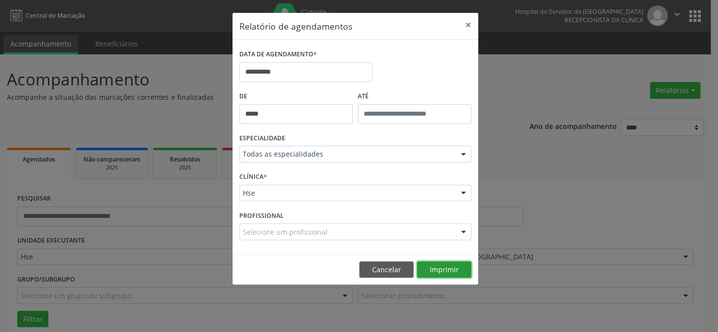
click at [440, 270] on button "Imprimir" at bounding box center [444, 269] width 54 height 17
click at [392, 269] on button "Cancelar" at bounding box center [386, 269] width 54 height 17
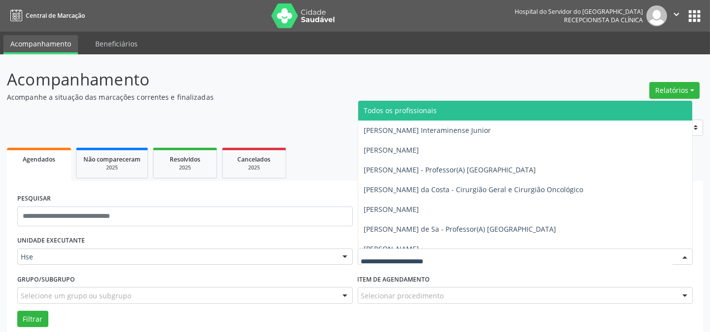
click at [416, 264] on div at bounding box center [526, 256] width 336 height 17
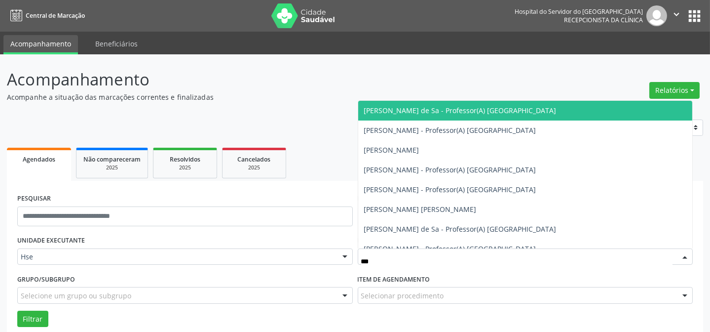
type input "****"
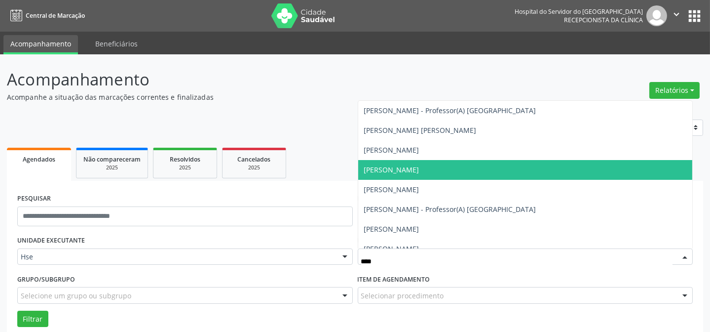
click at [442, 173] on span "[PERSON_NAME]" at bounding box center [525, 170] width 335 height 20
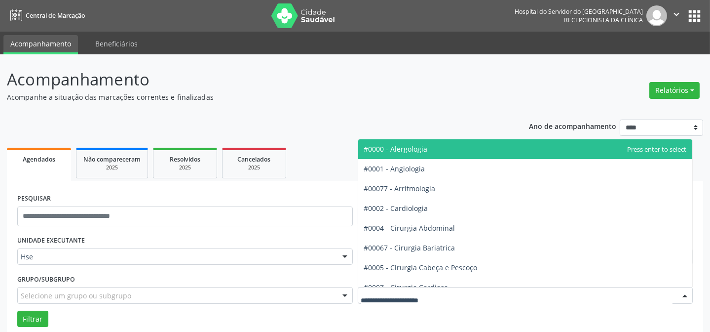
click at [405, 287] on div at bounding box center [526, 295] width 336 height 17
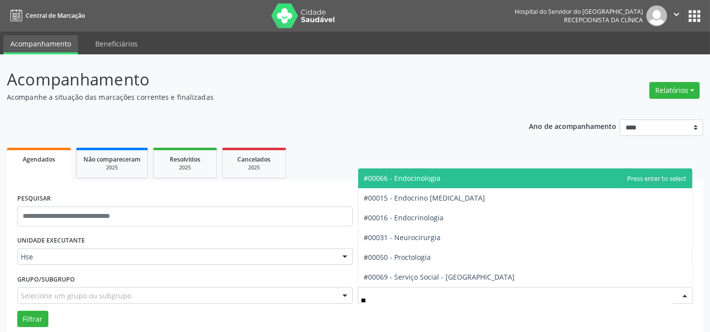
type input "*"
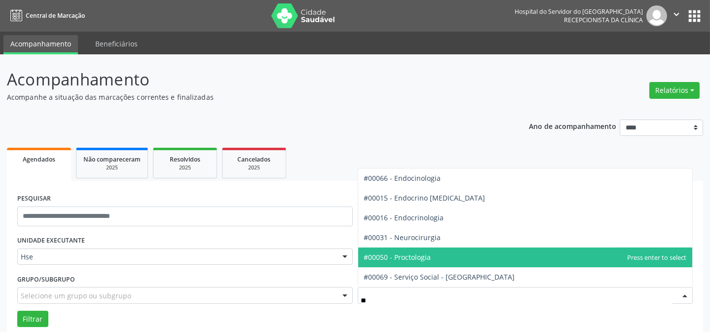
type input "*"
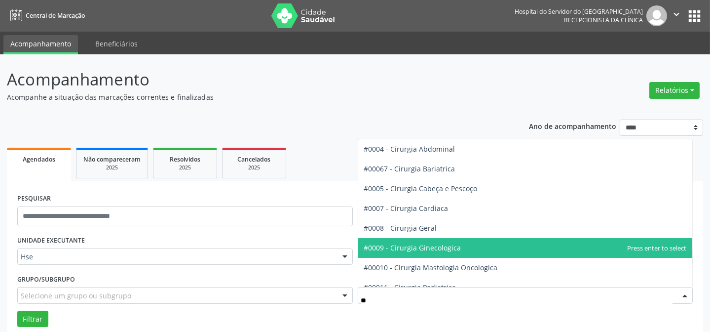
type input "***"
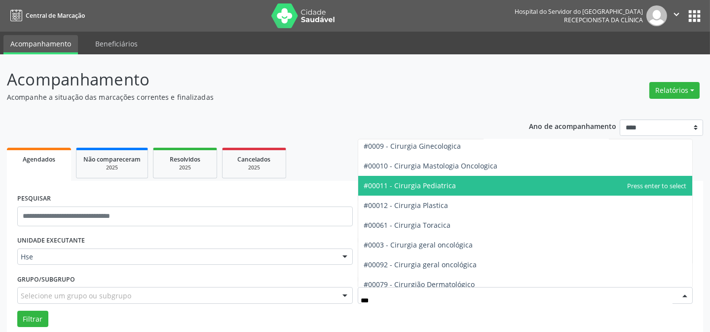
scroll to position [134, 0]
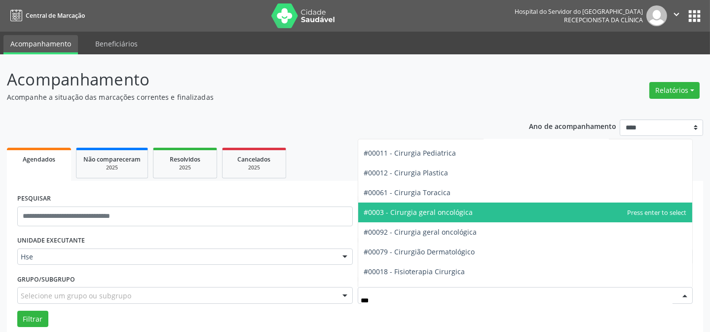
click at [469, 204] on span "#0003 - Cirurgia geral oncológica" at bounding box center [525, 212] width 335 height 20
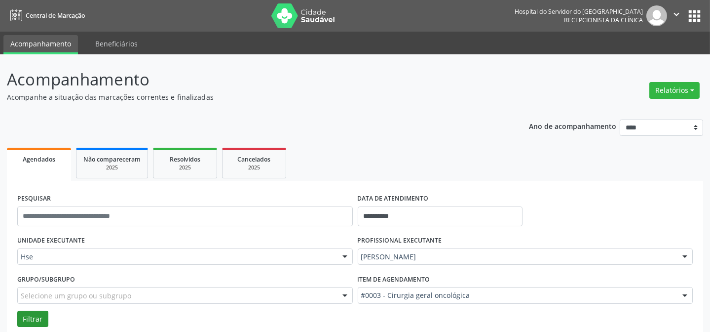
drag, startPoint x: 49, startPoint y: 314, endPoint x: 41, endPoint y: 314, distance: 7.9
click at [48, 314] on div "Filtrar" at bounding box center [355, 318] width 681 height 17
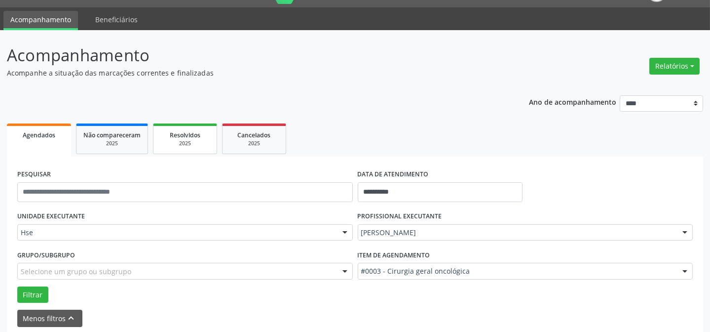
scroll to position [67, 0]
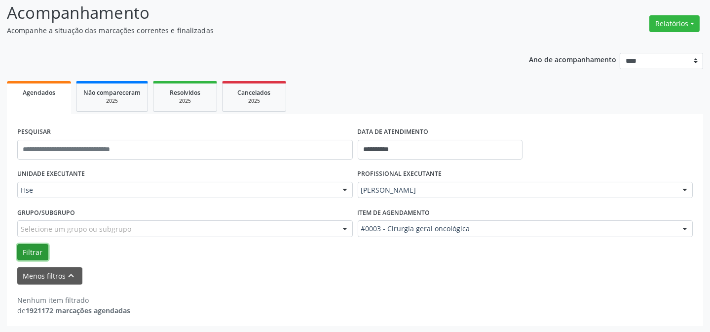
click at [28, 251] on button "Filtrar" at bounding box center [32, 252] width 31 height 17
click at [435, 138] on div "DATA DE ATENDIMENTO" at bounding box center [440, 131] width 165 height 15
click at [395, 155] on input "**********" at bounding box center [440, 150] width 165 height 20
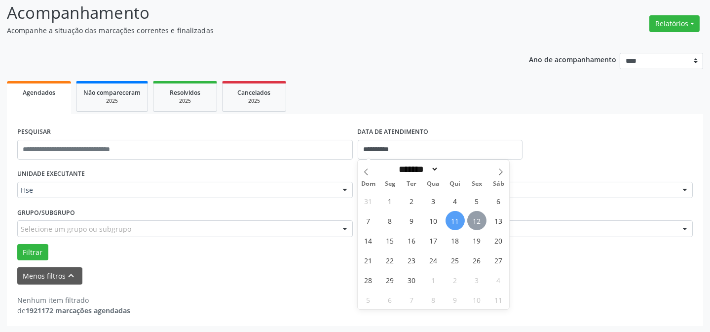
drag, startPoint x: 478, startPoint y: 214, endPoint x: 314, endPoint y: 162, distance: 172.0
click at [478, 214] on span "12" at bounding box center [476, 220] width 19 height 19
type input "**********"
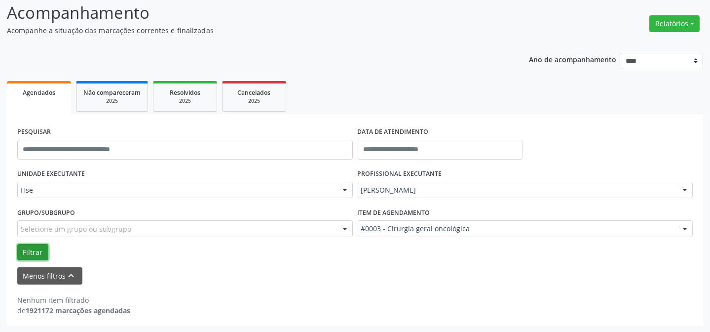
click at [36, 249] on button "Filtrar" at bounding box center [32, 252] width 31 height 17
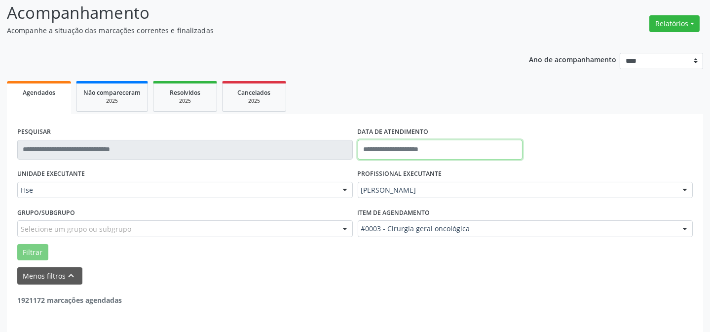
click at [367, 144] on input "text" at bounding box center [440, 150] width 165 height 20
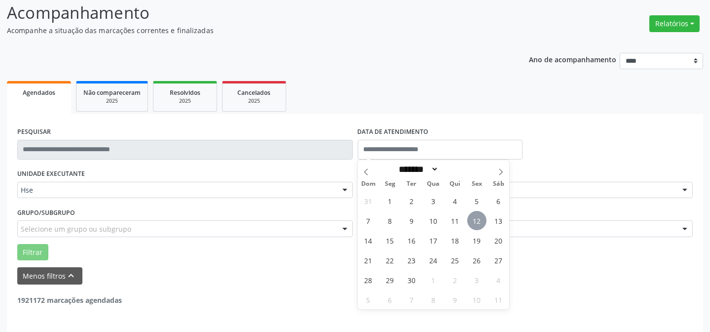
click at [472, 221] on span "12" at bounding box center [476, 220] width 19 height 19
type input "**********"
click at [472, 221] on span "12" at bounding box center [476, 220] width 19 height 19
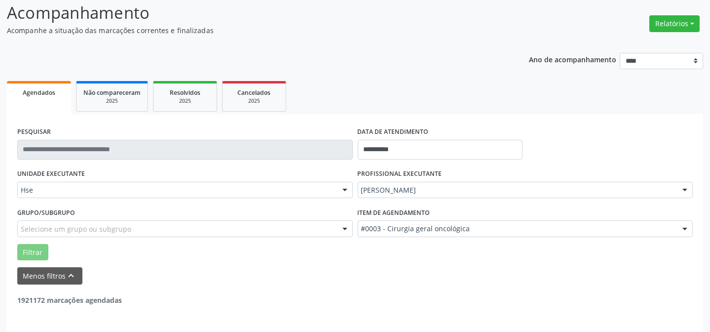
scroll to position [99, 0]
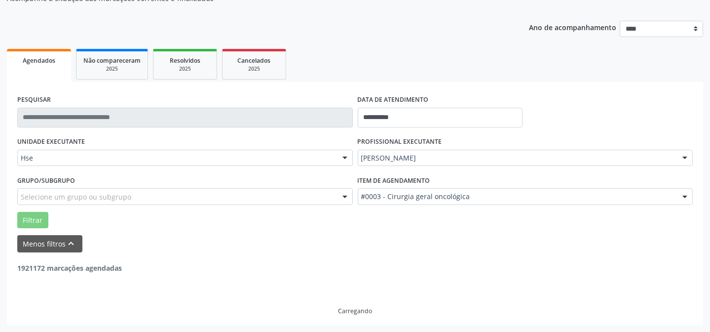
click at [29, 228] on form "**********" at bounding box center [355, 172] width 676 height 160
click at [33, 241] on button "Menos filtros keyboard_arrow_up" at bounding box center [49, 243] width 65 height 17
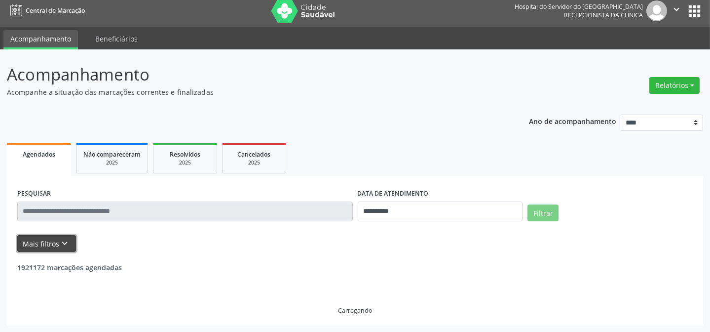
click at [35, 240] on button "Mais filtros keyboard_arrow_down" at bounding box center [46, 243] width 59 height 17
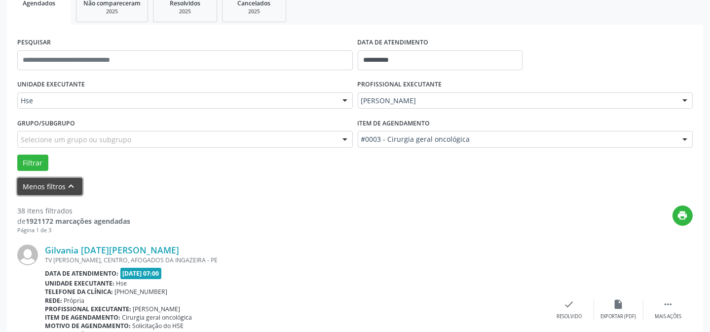
scroll to position [143, 0]
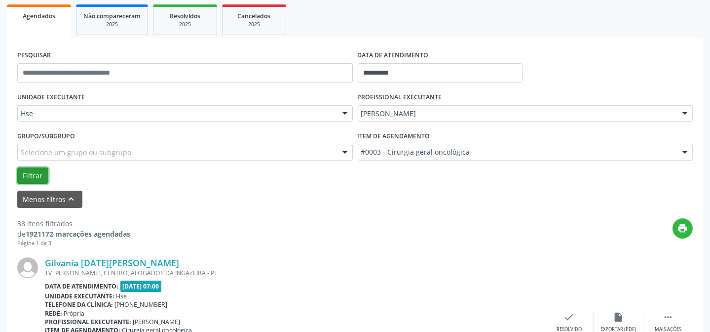
click at [32, 169] on button "Filtrar" at bounding box center [32, 175] width 31 height 17
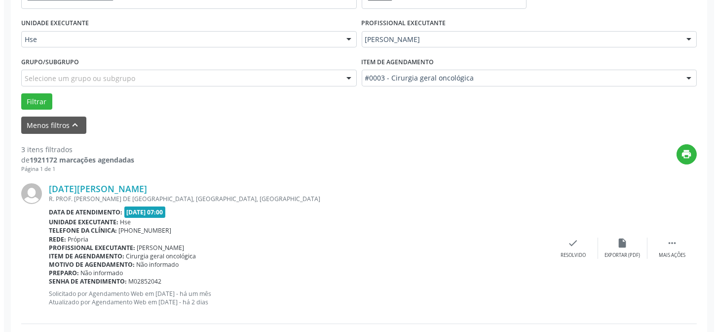
scroll to position [233, 0]
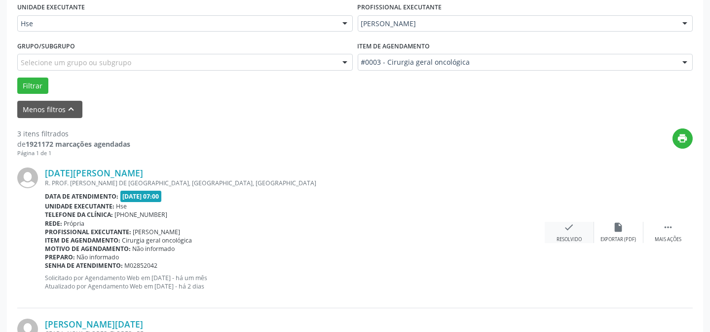
click at [569, 230] on icon "check" at bounding box center [569, 227] width 11 height 11
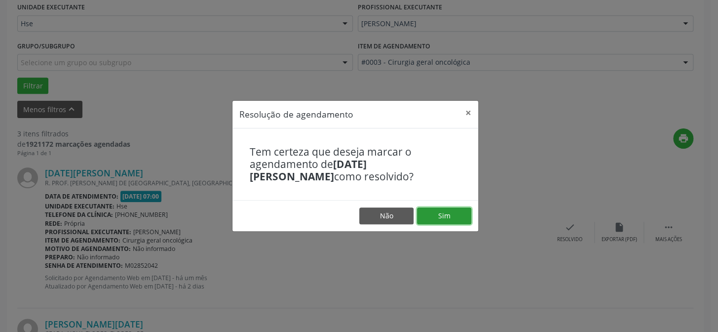
click at [461, 217] on button "Sim" at bounding box center [444, 215] width 54 height 17
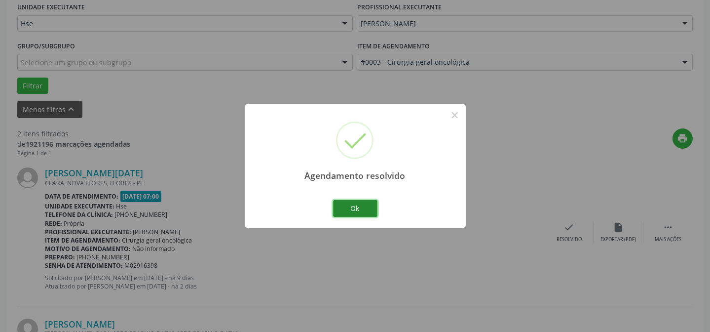
click at [371, 207] on button "Ok" at bounding box center [355, 208] width 44 height 17
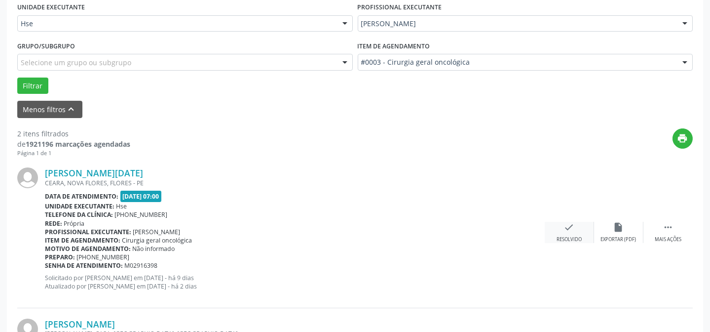
click at [579, 231] on div "check Resolvido" at bounding box center [569, 232] width 49 height 21
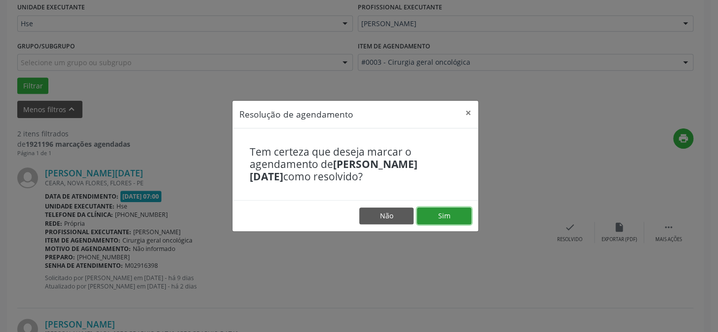
click at [435, 223] on button "Sim" at bounding box center [444, 215] width 54 height 17
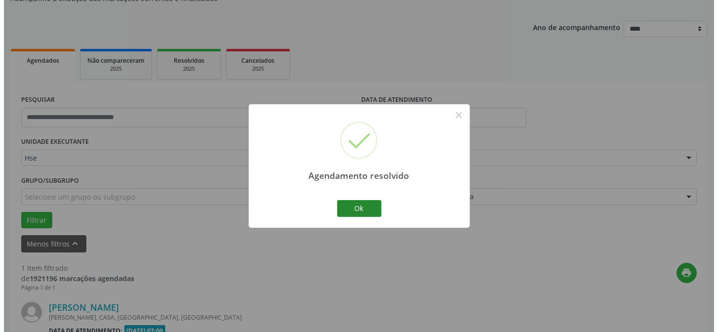
scroll to position [226, 0]
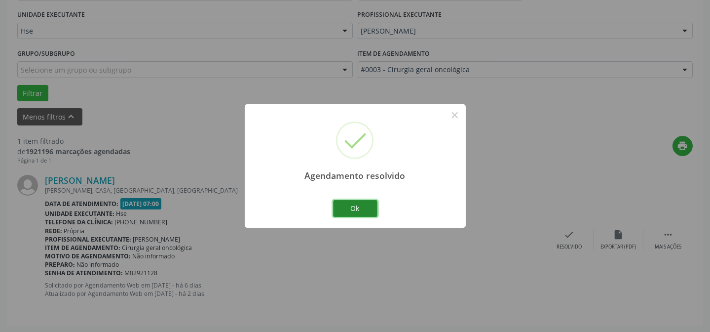
click at [359, 211] on button "Ok" at bounding box center [355, 208] width 44 height 17
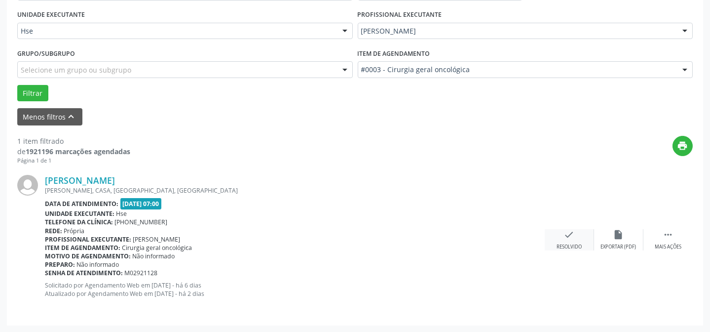
click at [555, 243] on div "check Resolvido" at bounding box center [569, 239] width 49 height 21
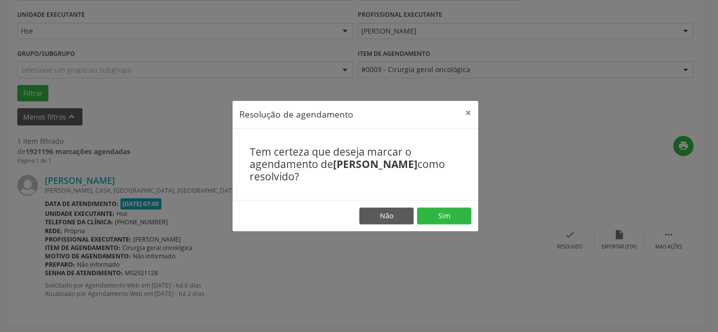
click at [456, 204] on footer "Não Sim" at bounding box center [355, 215] width 246 height 31
click at [456, 211] on button "Sim" at bounding box center [444, 215] width 54 height 17
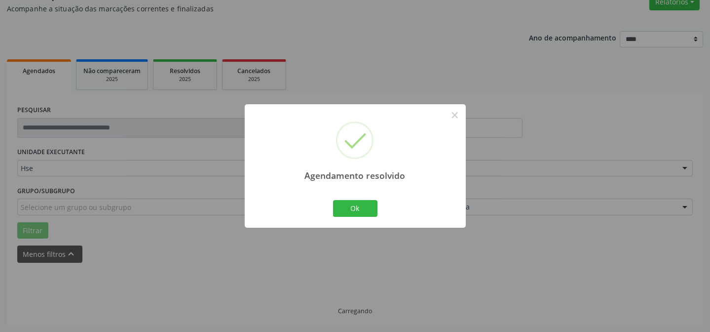
scroll to position [67, 0]
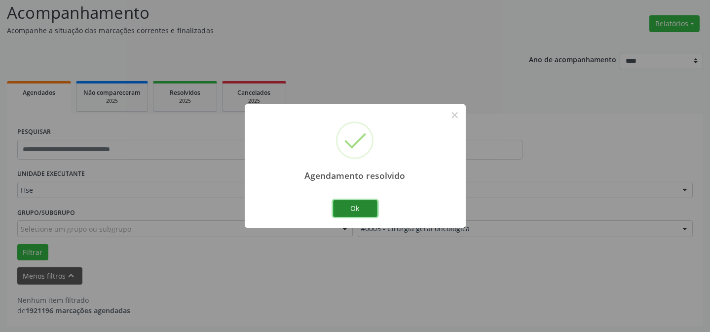
click at [350, 215] on button "Ok" at bounding box center [355, 208] width 44 height 17
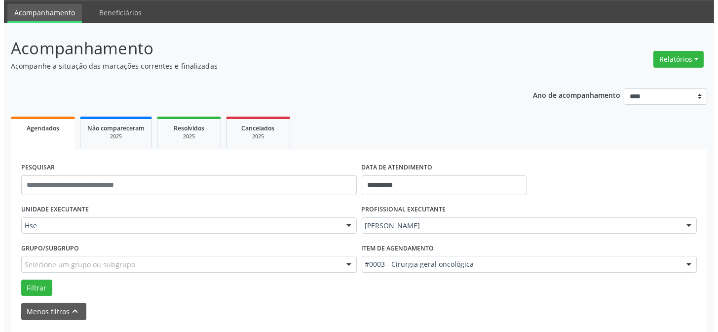
scroll to position [0, 0]
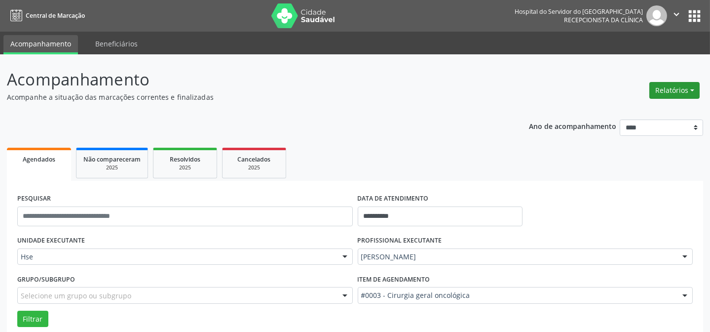
click at [679, 87] on button "Relatórios" at bounding box center [675, 90] width 50 height 17
click at [649, 109] on link "Agendamentos" at bounding box center [647, 111] width 106 height 14
select select "*"
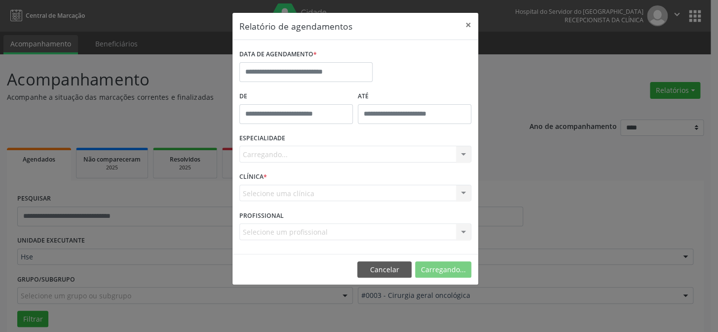
click at [309, 151] on div "Carregando... Todas as especialidades Alergologia Angiologia Arritmologia Cardi…" at bounding box center [355, 154] width 232 height 17
click at [306, 67] on input "text" at bounding box center [305, 72] width 133 height 20
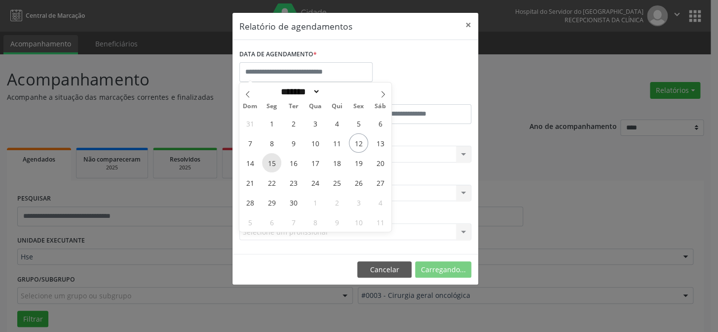
click at [271, 158] on span "15" at bounding box center [271, 162] width 19 height 19
type input "**********"
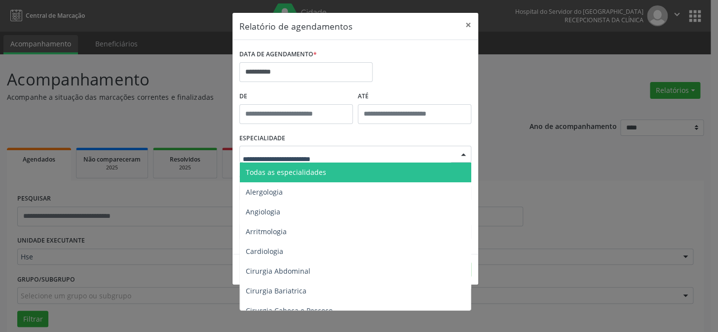
click at [304, 174] on span "Todas as especialidades" at bounding box center [286, 171] width 80 height 9
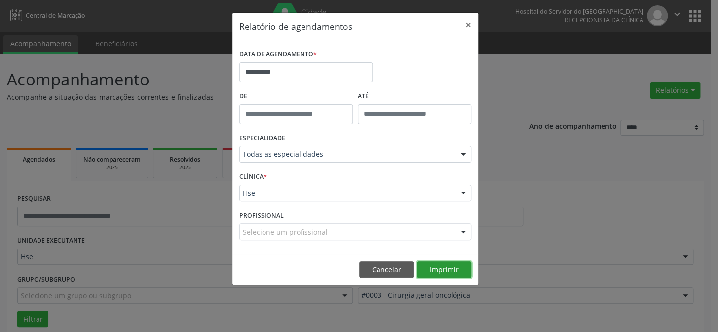
click at [424, 270] on button "Imprimir" at bounding box center [444, 269] width 54 height 17
